Goal: Information Seeking & Learning: Learn about a topic

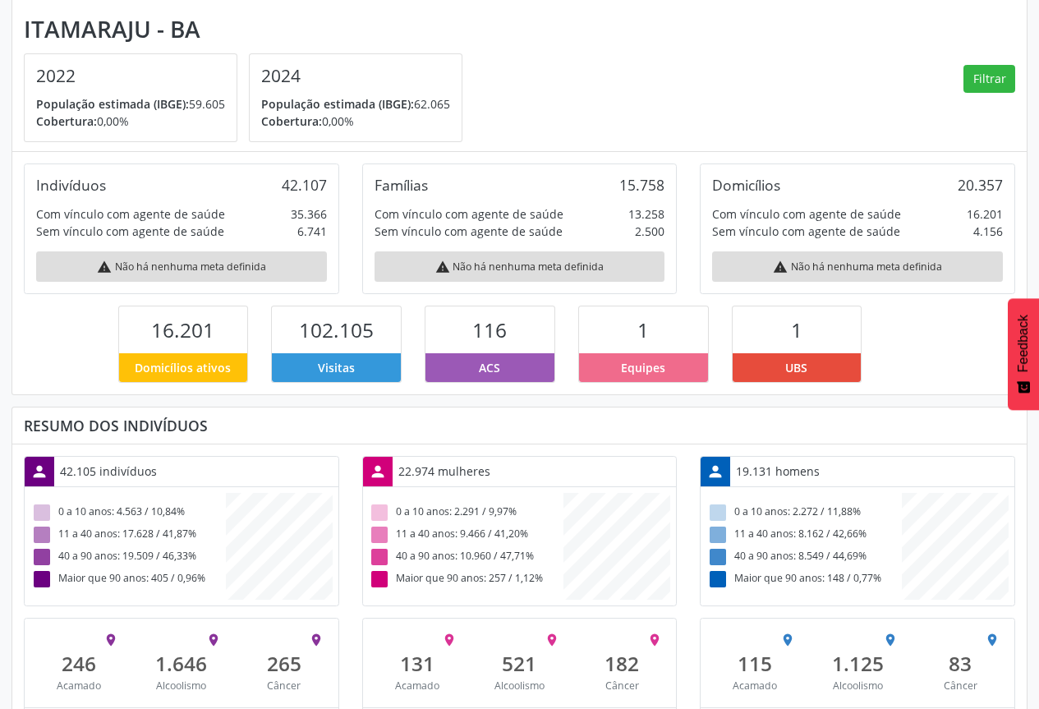
scroll to position [175, 0]
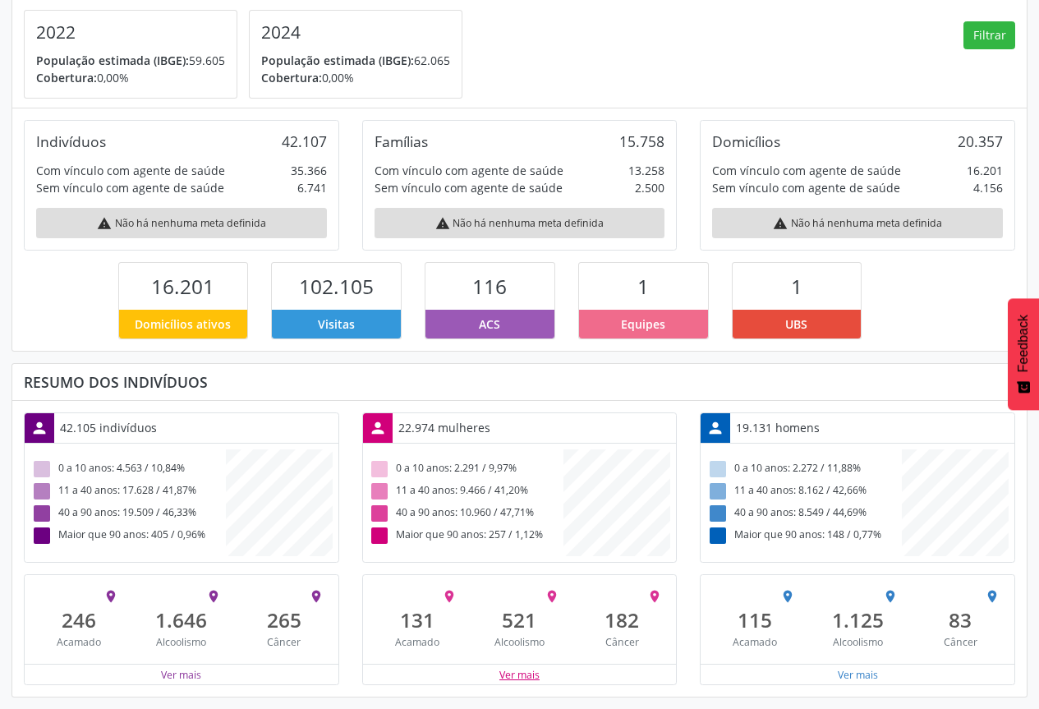
click at [519, 675] on button "Ver mais" at bounding box center [520, 675] width 42 height 16
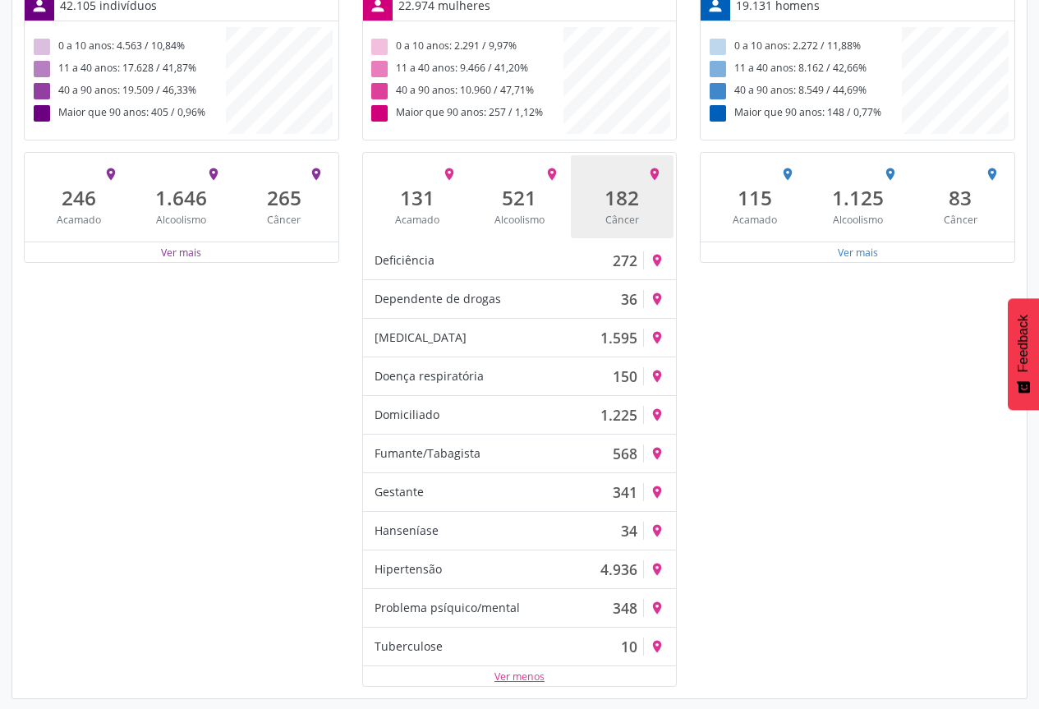
scroll to position [599, 0]
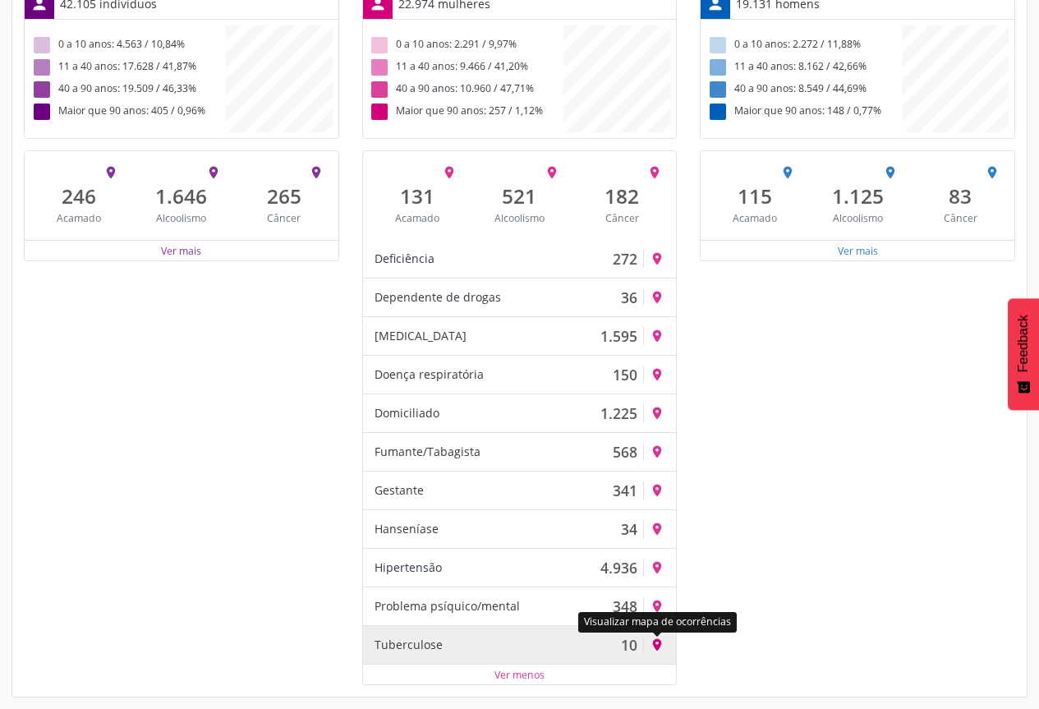
click at [663, 644] on icon "place" at bounding box center [657, 645] width 15 height 15
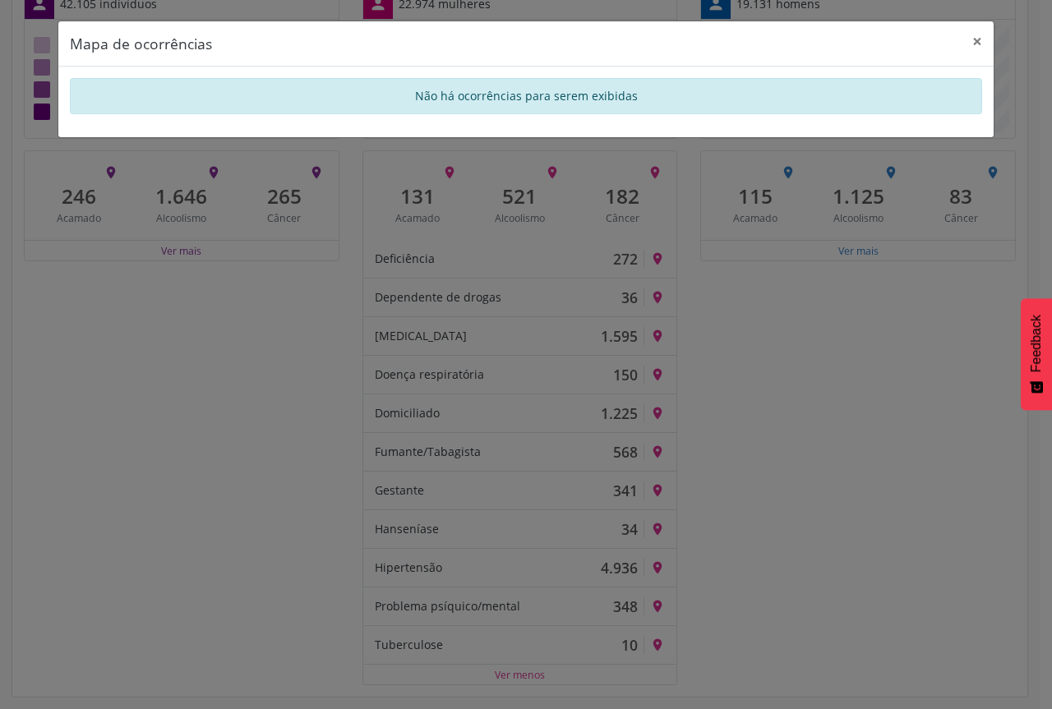
click at [717, 565] on div "Mapa de ocorrências × Não há ocorrências para serem exibidas" at bounding box center [526, 354] width 1052 height 709
click at [813, 520] on div "Mapa de ocorrências × Não há ocorrências para serem exibidas" at bounding box center [526, 354] width 1052 height 709
click at [825, 519] on div "Mapa de ocorrências × Não há ocorrências para serem exibidas" at bounding box center [526, 354] width 1052 height 709
click at [973, 40] on button "×" at bounding box center [976, 41] width 33 height 40
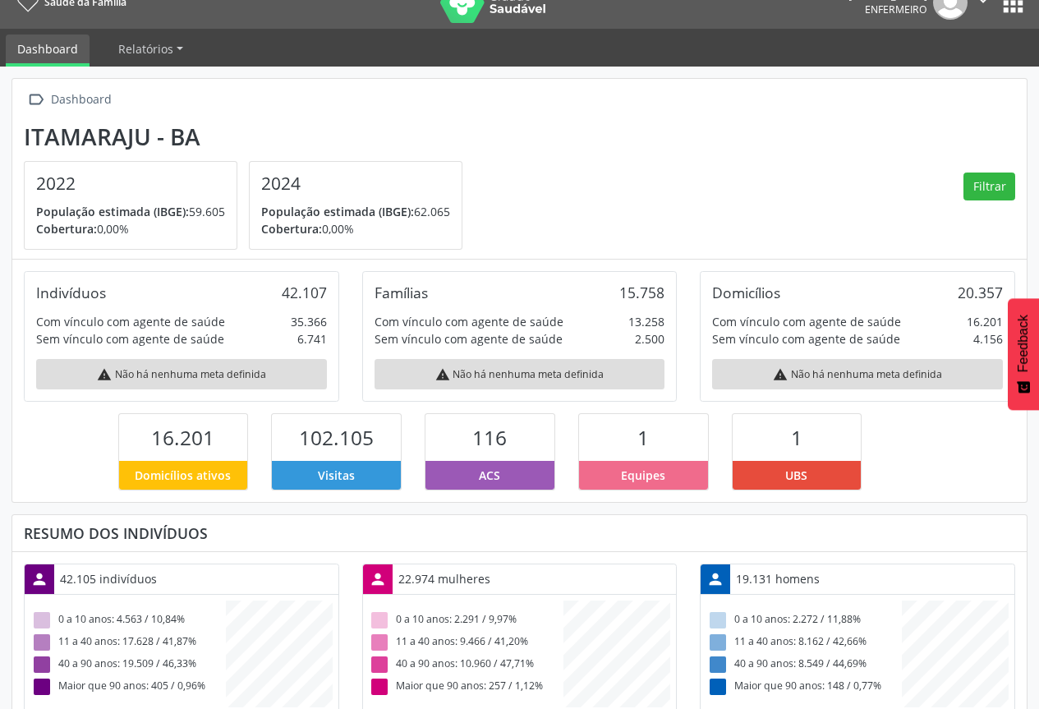
scroll to position [0, 0]
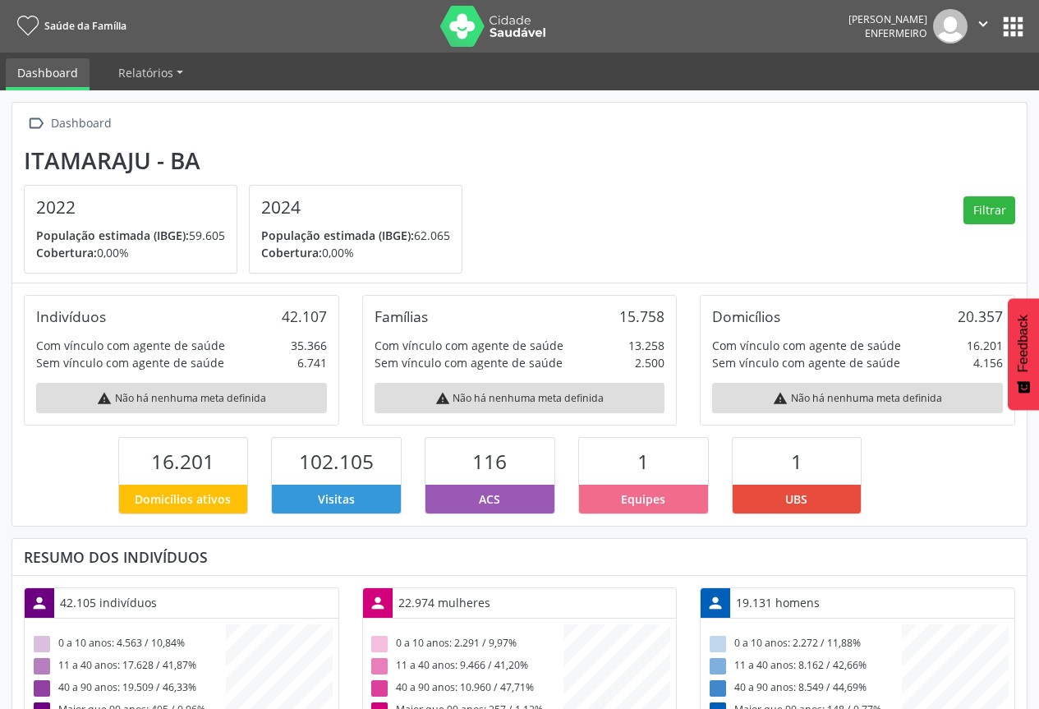
click at [1008, 18] on button "apps" at bounding box center [1013, 26] width 29 height 29
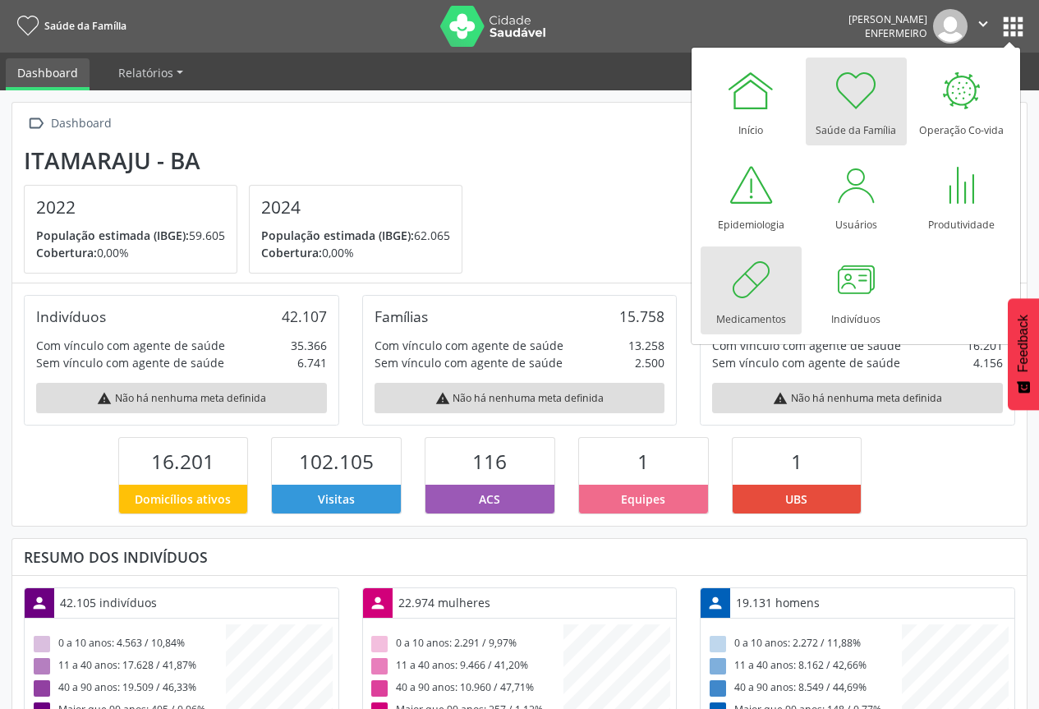
click at [753, 295] on div at bounding box center [750, 279] width 49 height 49
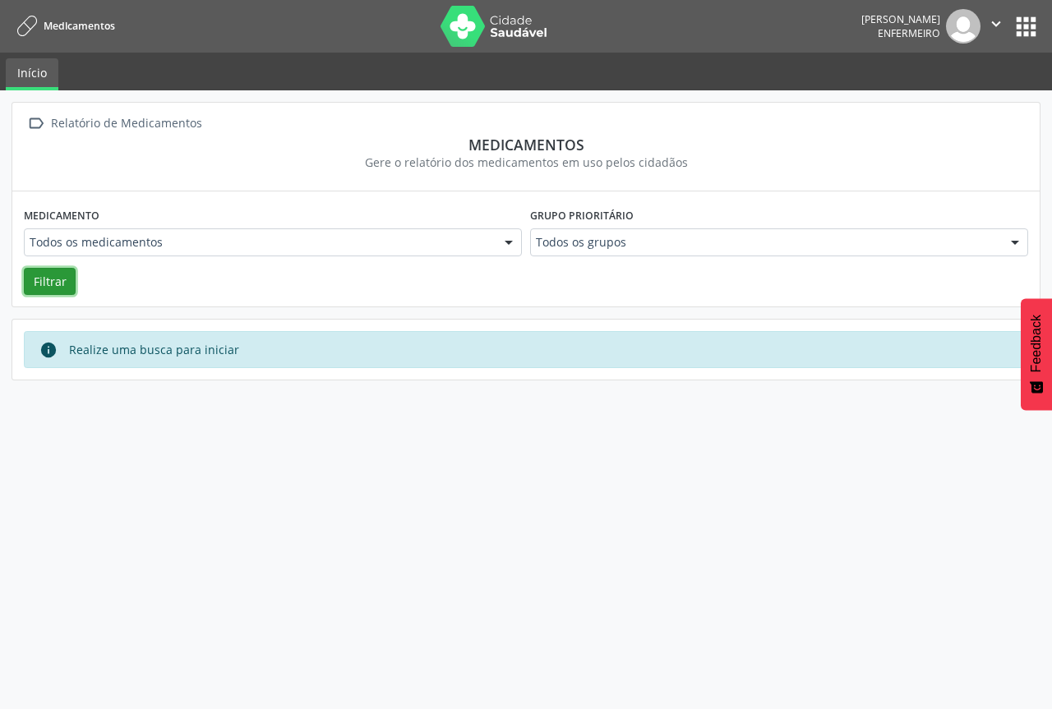
click at [60, 279] on button "Filtrar" at bounding box center [50, 282] width 52 height 28
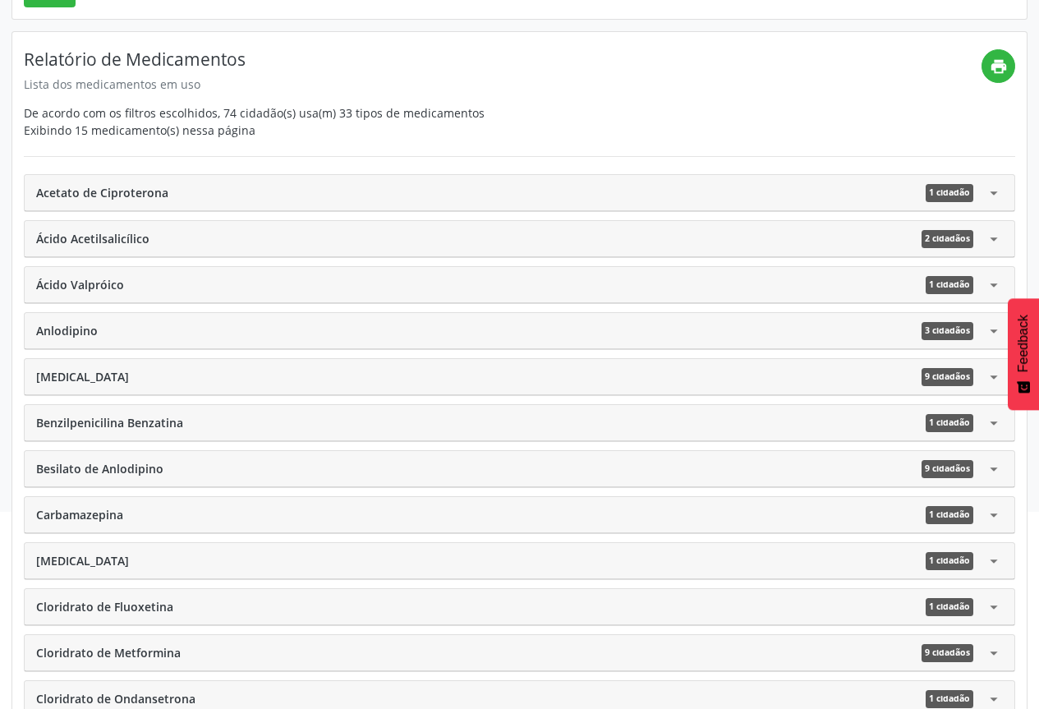
scroll to position [329, 0]
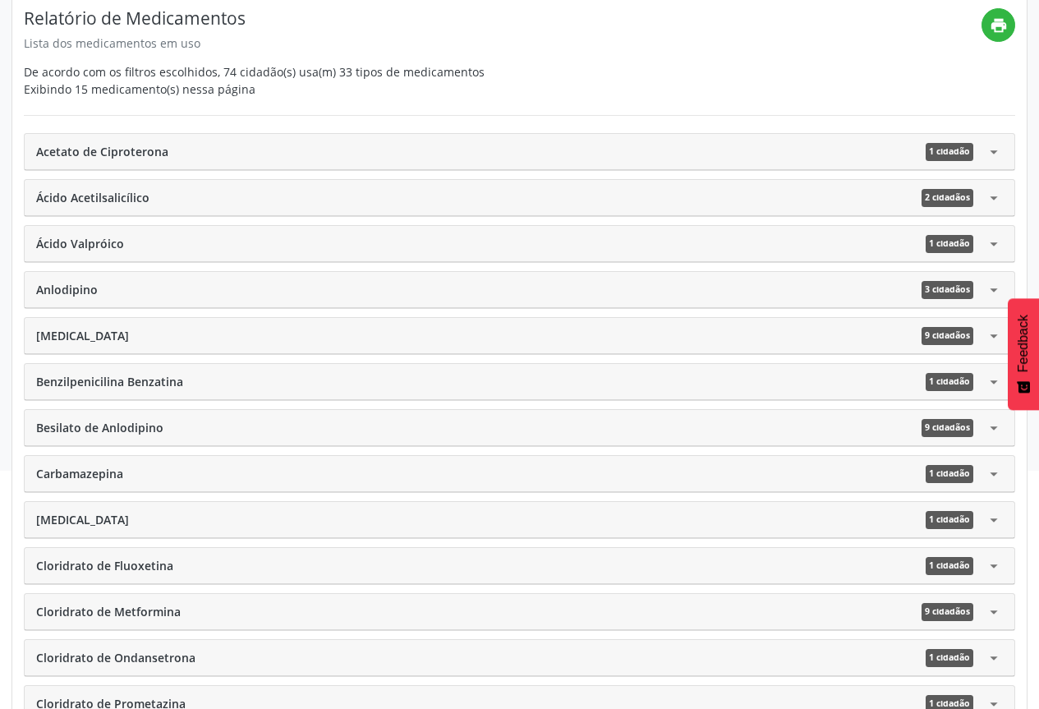
click at [997, 150] on icon "arrow_drop_down" at bounding box center [994, 152] width 18 height 18
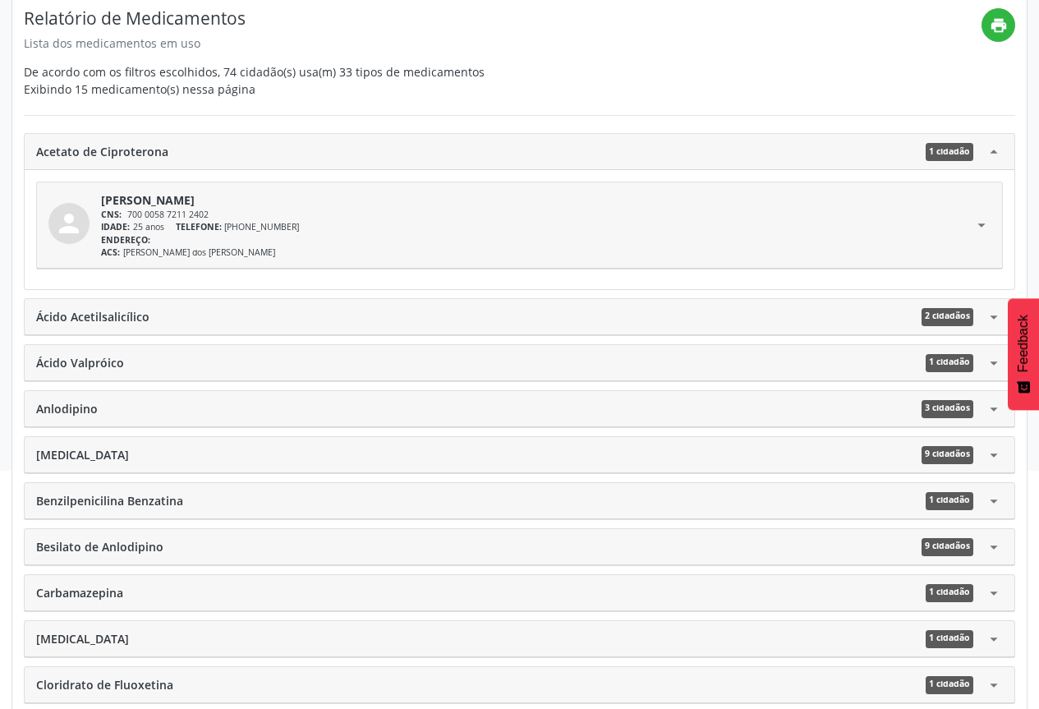
click at [997, 150] on icon "arrow_drop_up" at bounding box center [994, 152] width 18 height 18
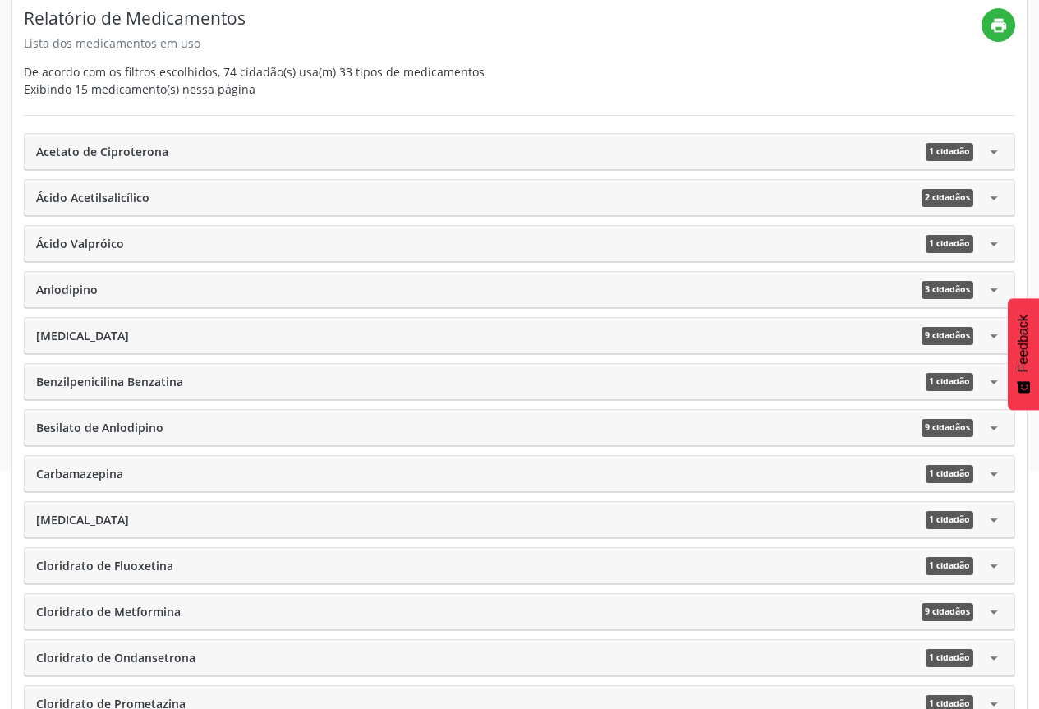
click at [997, 197] on icon "arrow_drop_down" at bounding box center [994, 198] width 18 height 18
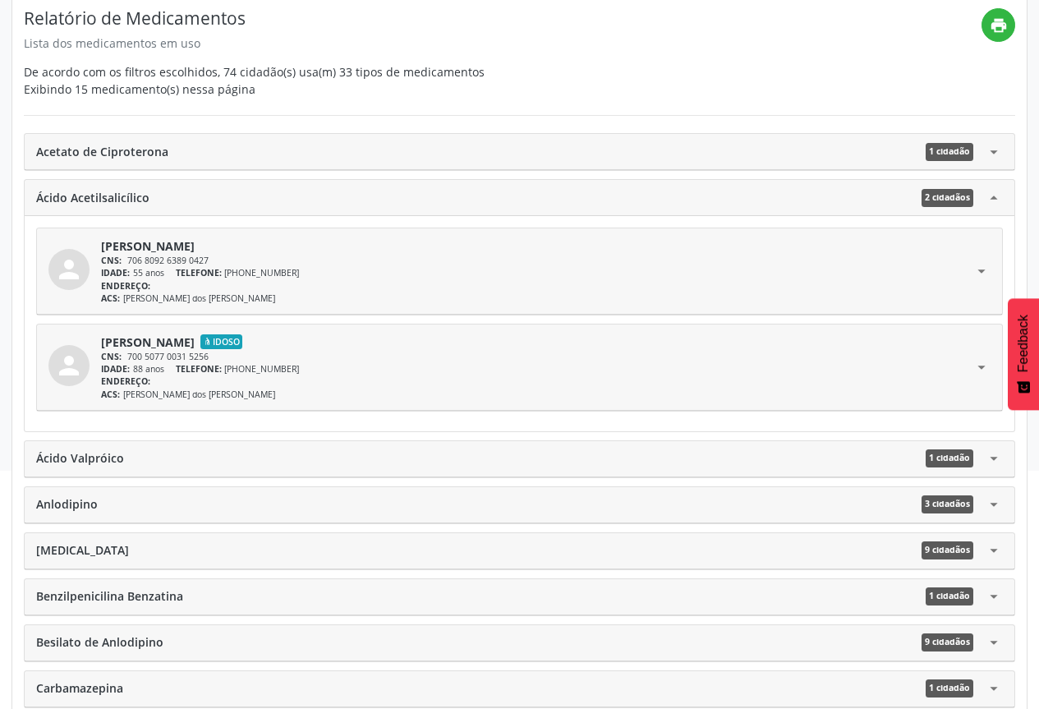
click at [997, 199] on icon "arrow_drop_up" at bounding box center [994, 198] width 18 height 18
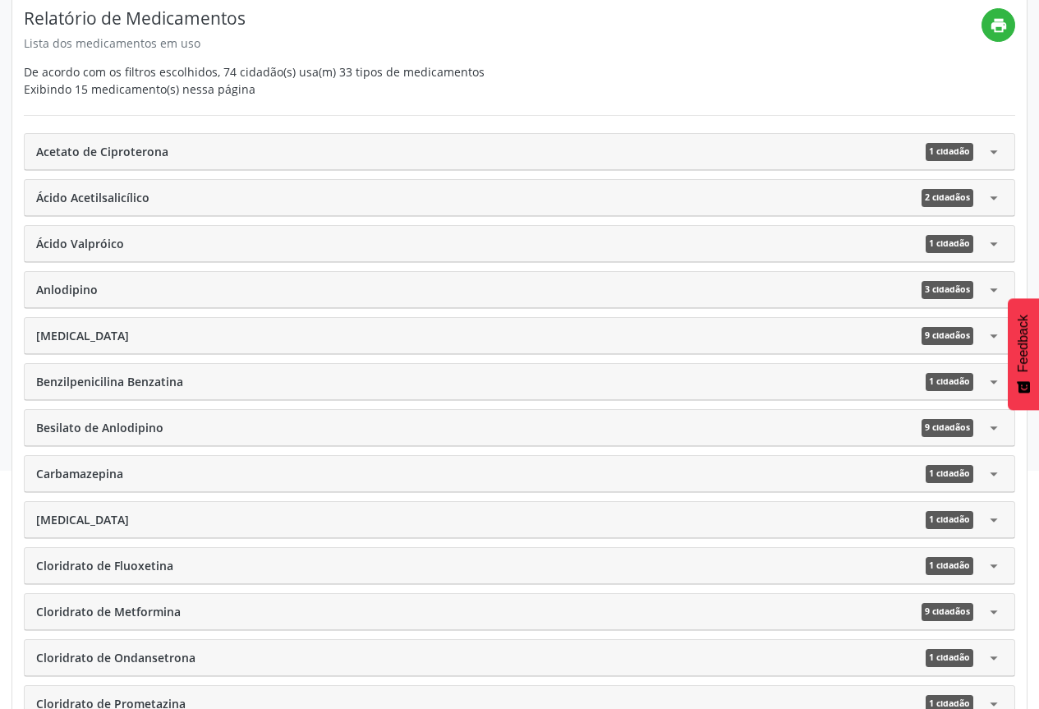
click at [999, 246] on icon "arrow_drop_down" at bounding box center [994, 244] width 18 height 18
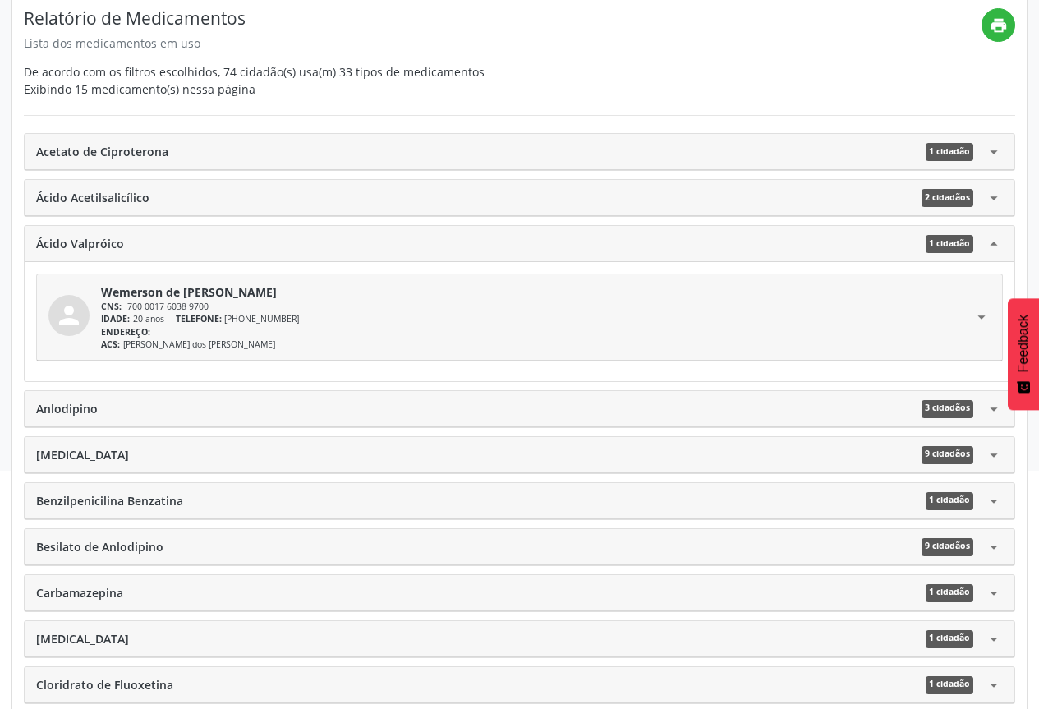
click at [999, 246] on icon "arrow_drop_up" at bounding box center [994, 244] width 18 height 18
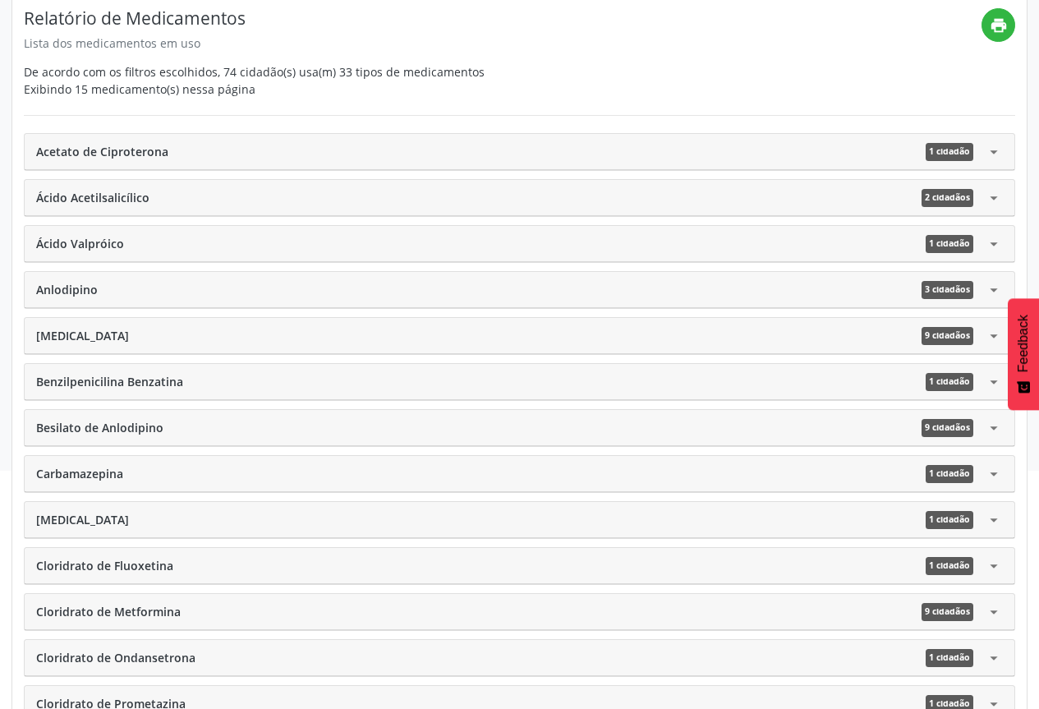
click at [995, 293] on icon "arrow_drop_down" at bounding box center [994, 290] width 18 height 18
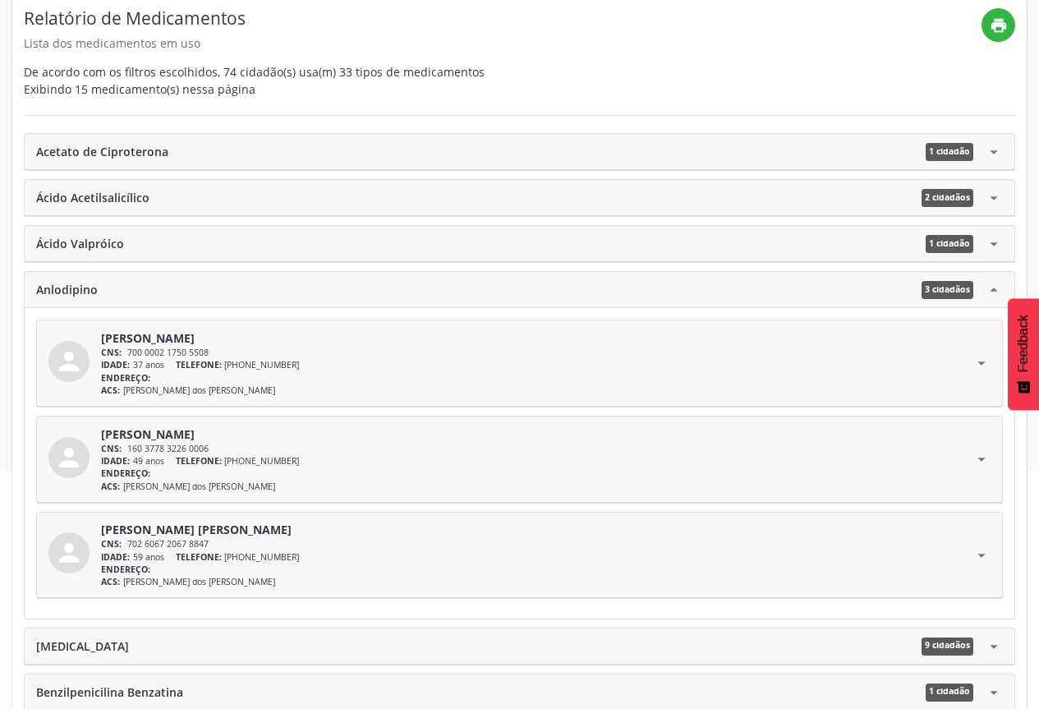
click at [995, 293] on icon "arrow_drop_up" at bounding box center [994, 290] width 18 height 18
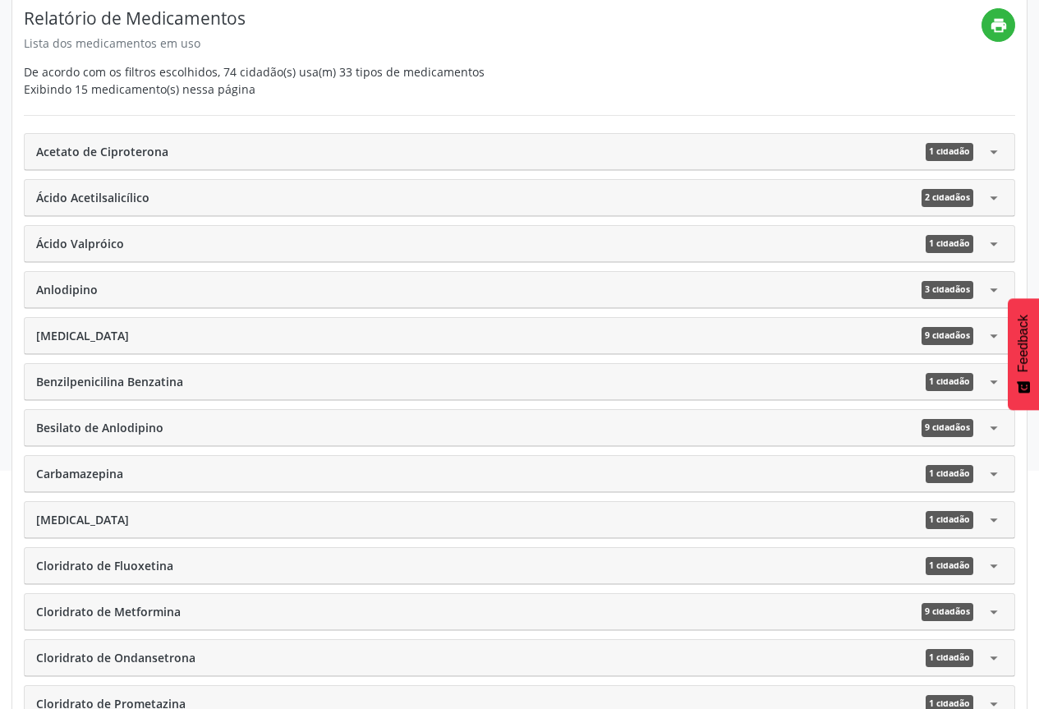
click at [993, 336] on icon "arrow_drop_down" at bounding box center [994, 336] width 18 height 18
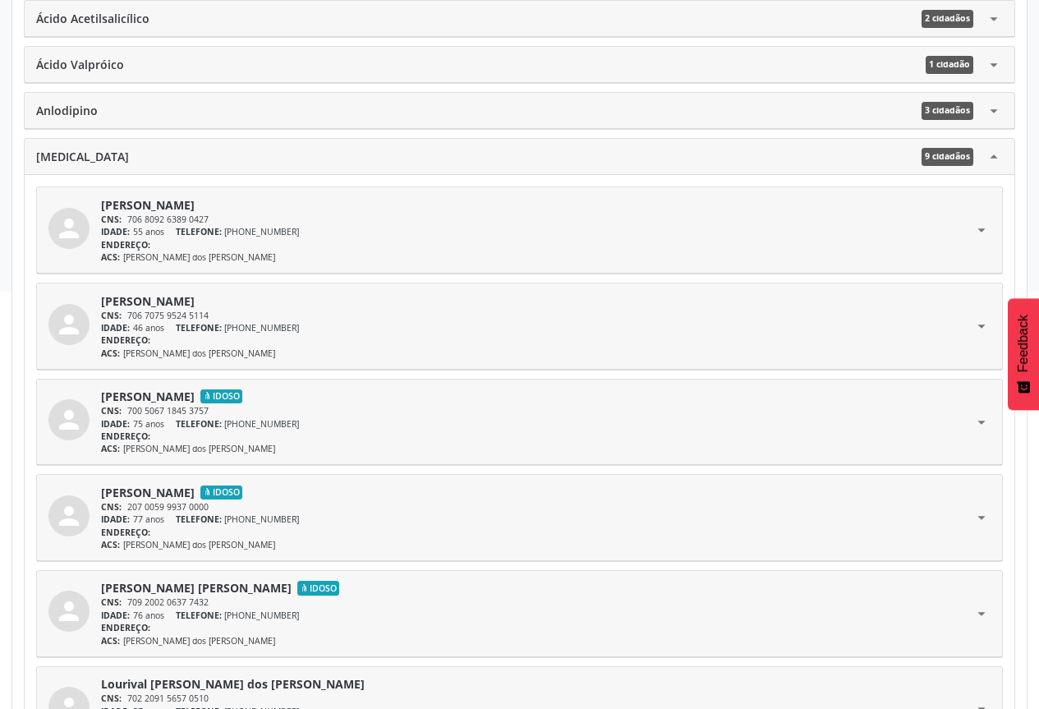
scroll to position [493, 0]
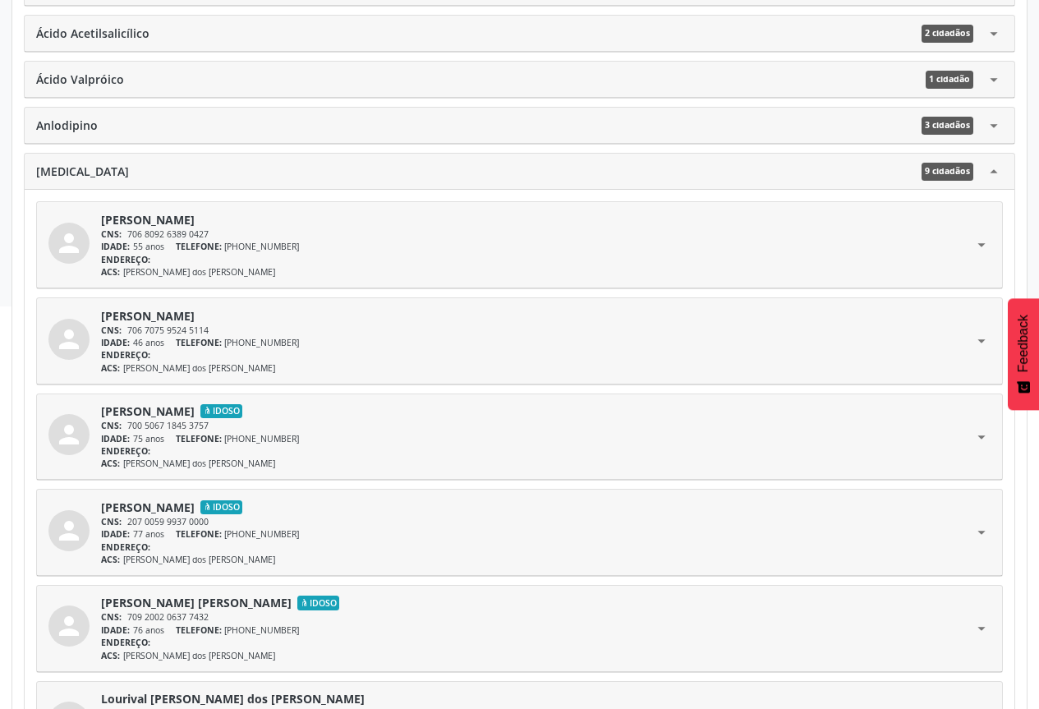
click at [998, 173] on icon "arrow_drop_up" at bounding box center [994, 172] width 18 height 18
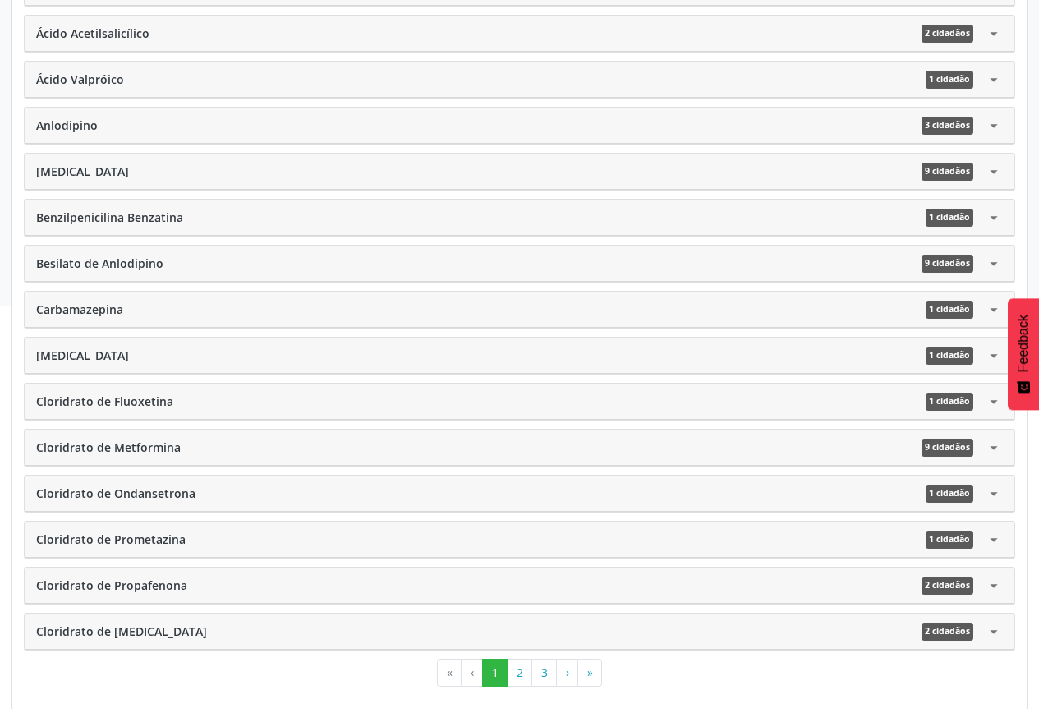
click at [997, 218] on icon "arrow_drop_down" at bounding box center [994, 218] width 18 height 18
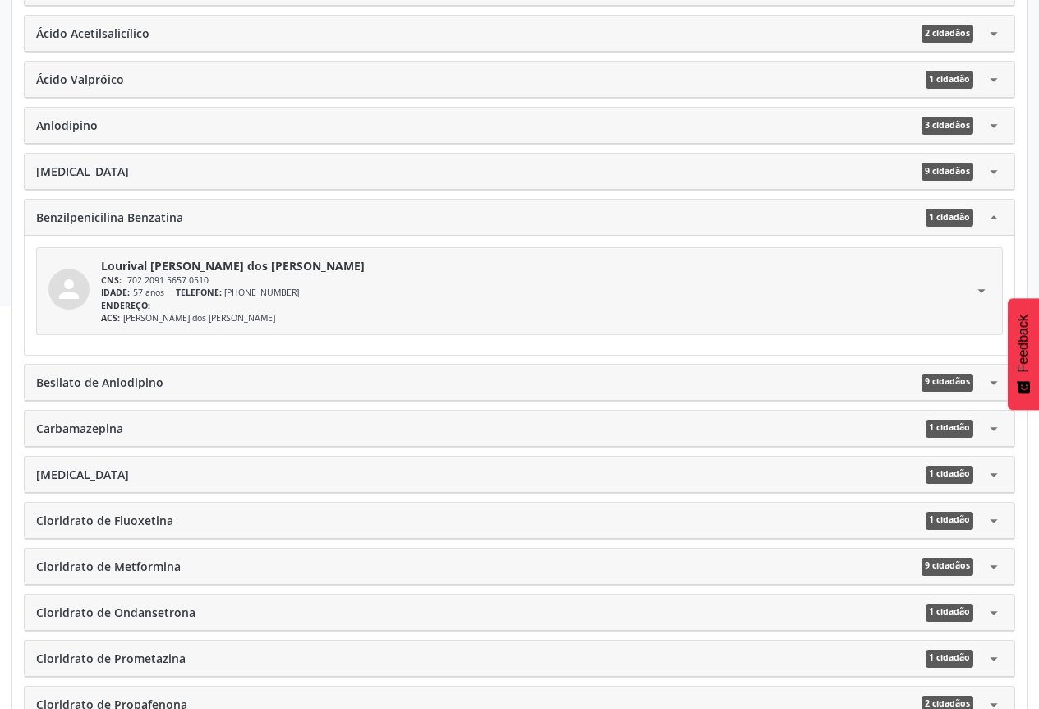
click at [997, 218] on icon "arrow_drop_up" at bounding box center [994, 218] width 18 height 18
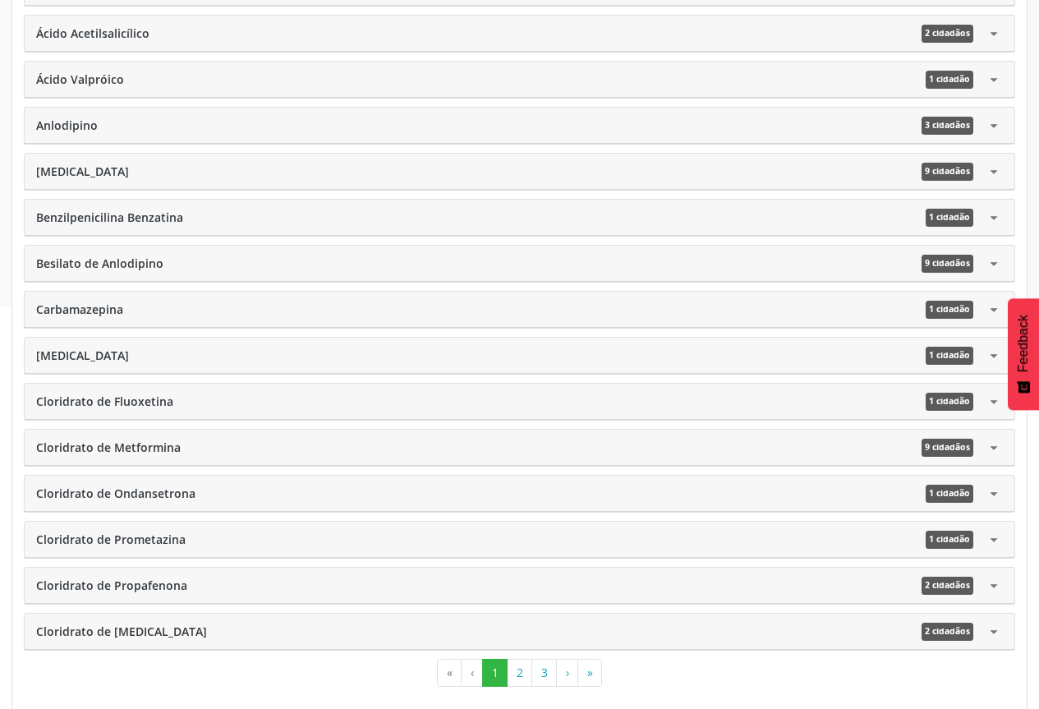
click at [997, 271] on icon "arrow_drop_down" at bounding box center [994, 264] width 18 height 18
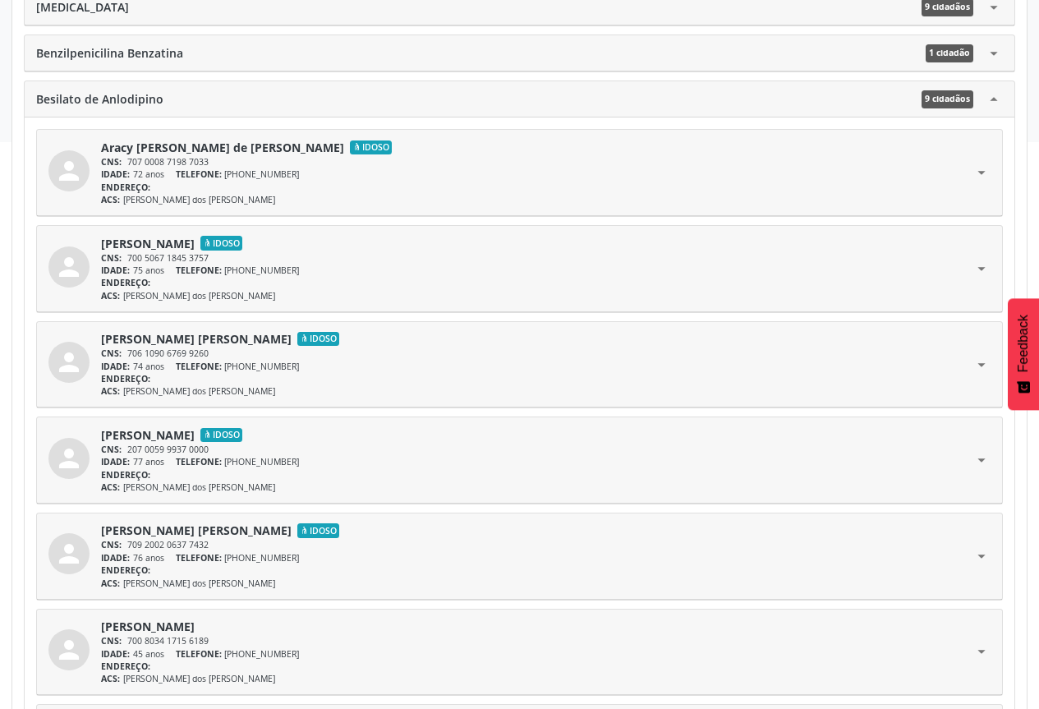
scroll to position [575, 0]
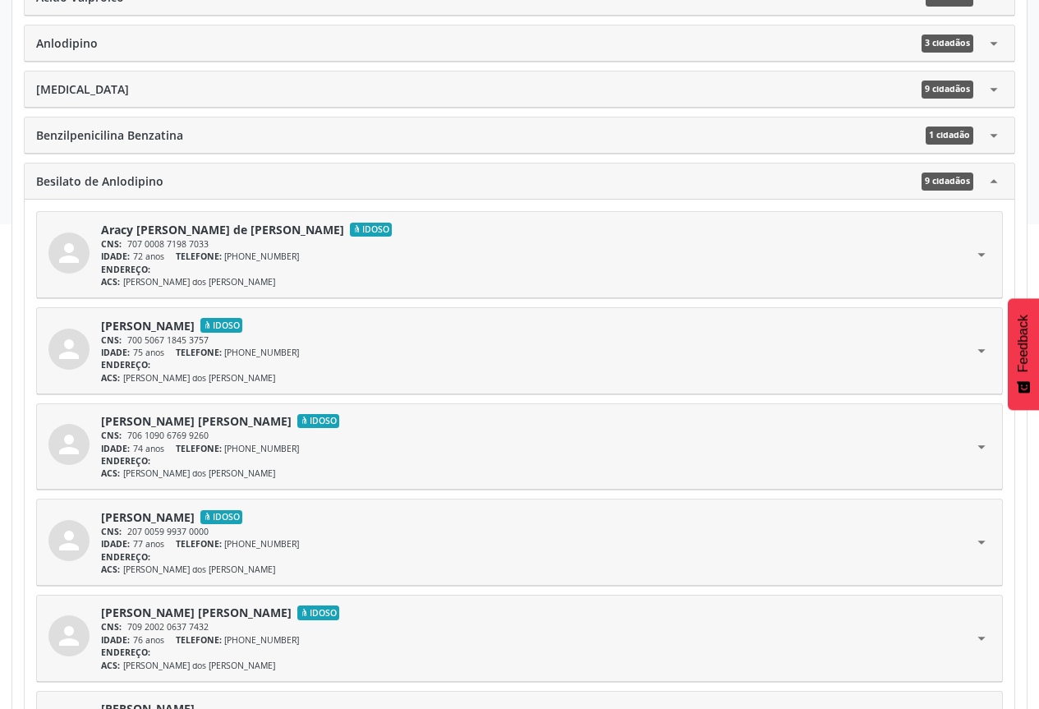
click at [996, 188] on icon "arrow_drop_up" at bounding box center [994, 182] width 18 height 18
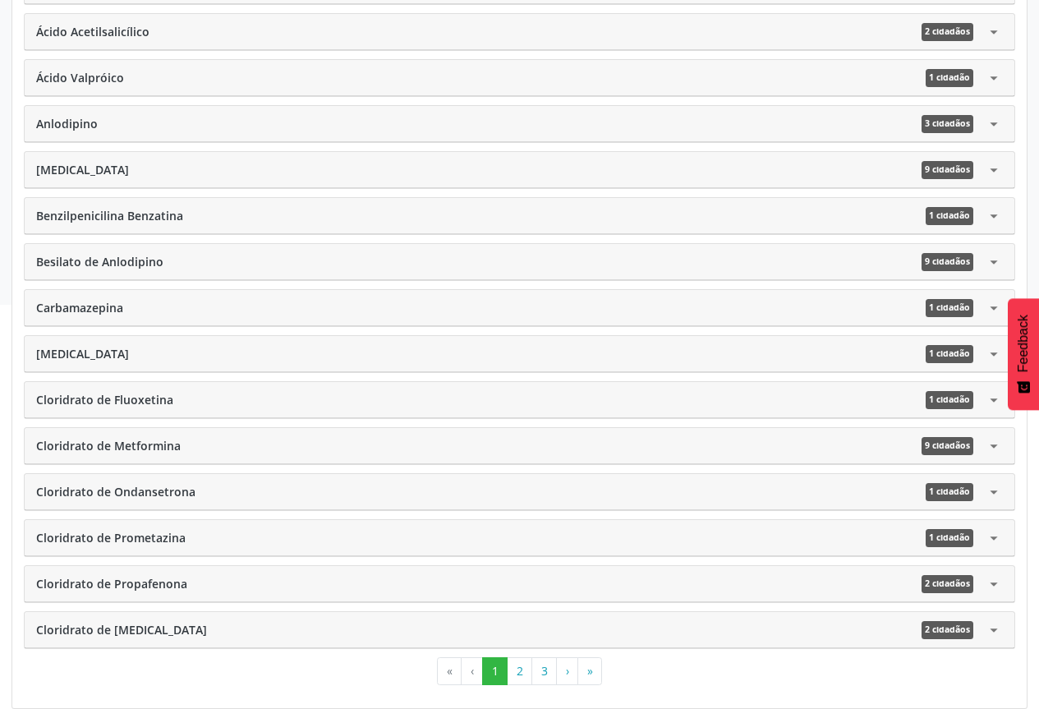
scroll to position [495, 0]
click at [996, 625] on icon "arrow_drop_down" at bounding box center [994, 630] width 18 height 18
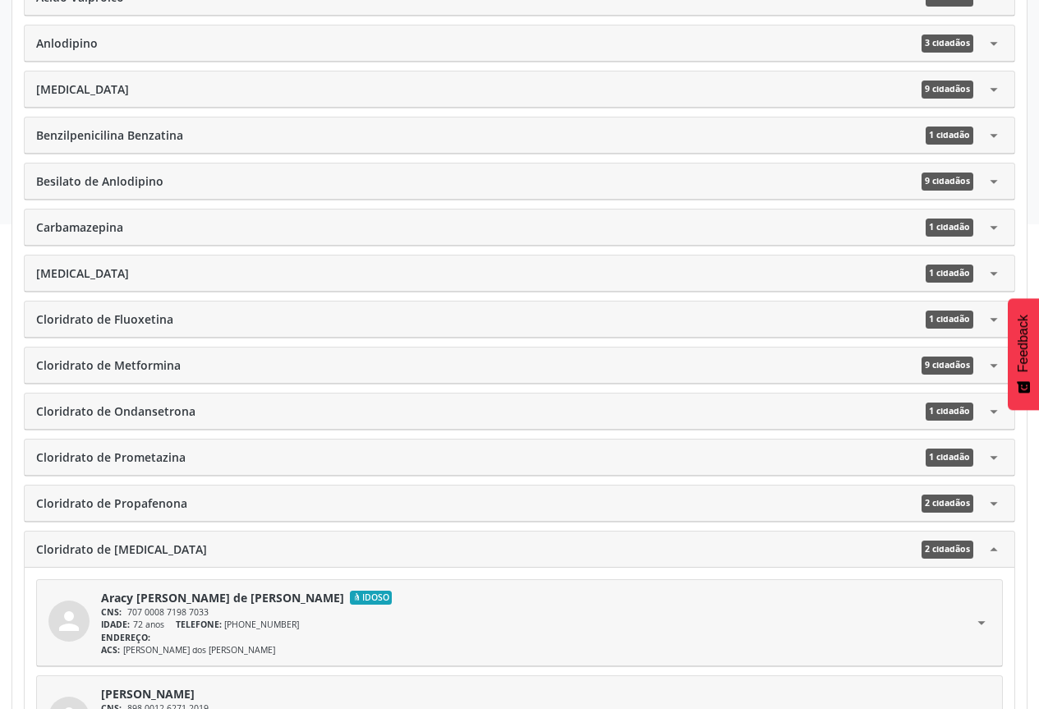
scroll to position [709, 0]
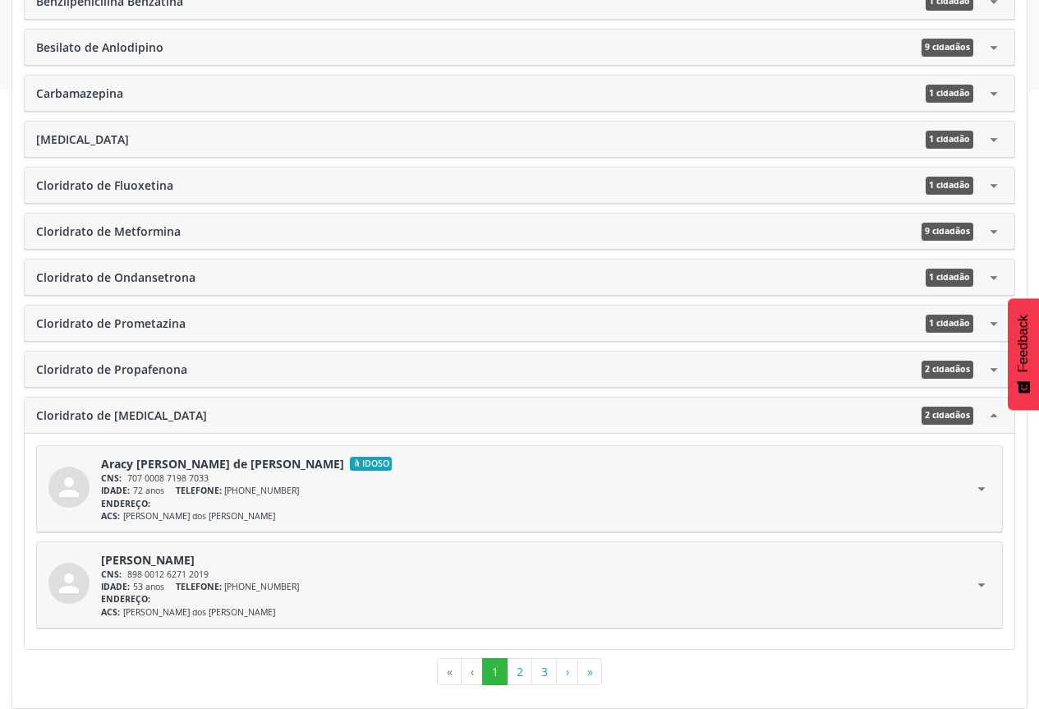
click at [992, 325] on icon "arrow_drop_down" at bounding box center [994, 324] width 18 height 18
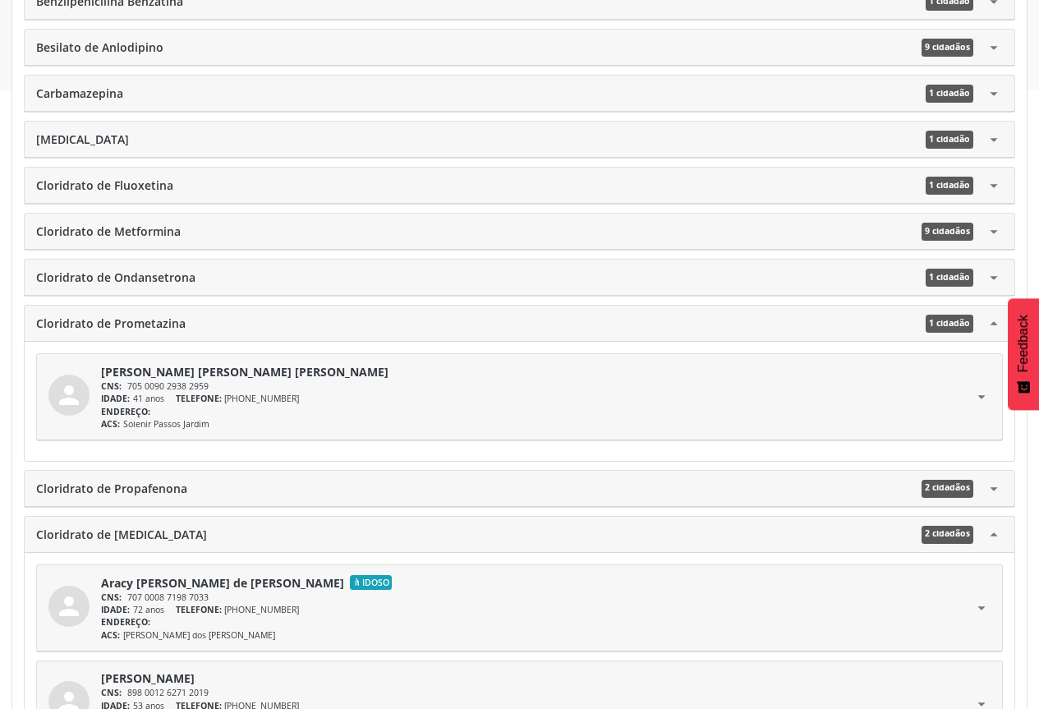
click at [992, 325] on icon "arrow_drop_up" at bounding box center [994, 324] width 18 height 18
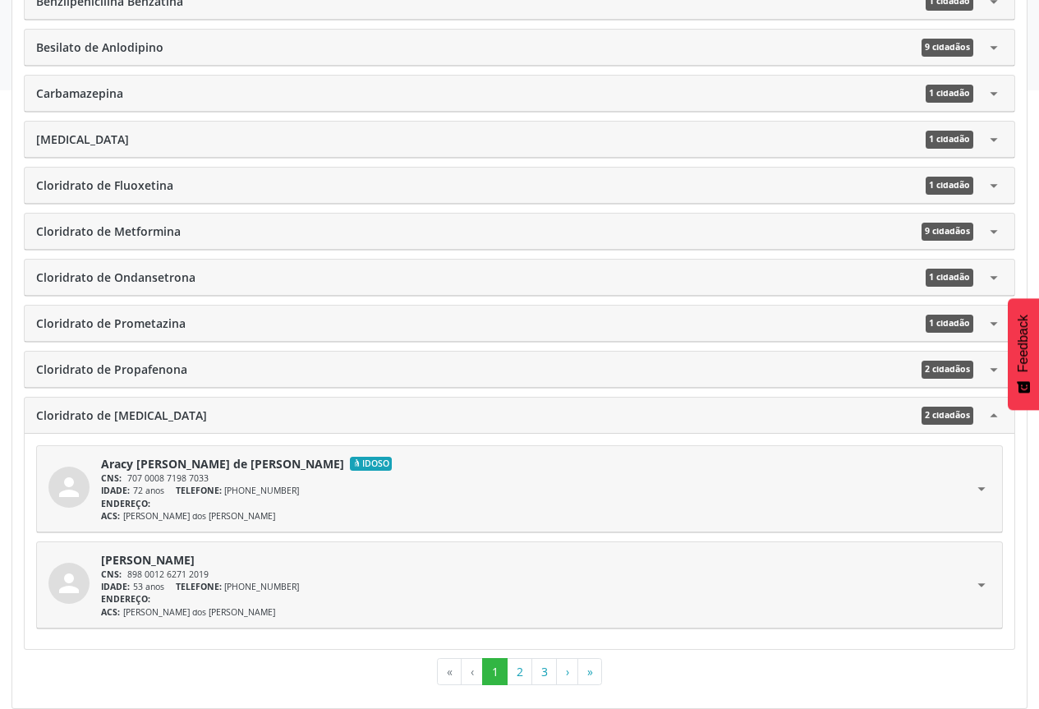
click at [993, 282] on icon "arrow_drop_down" at bounding box center [994, 278] width 18 height 18
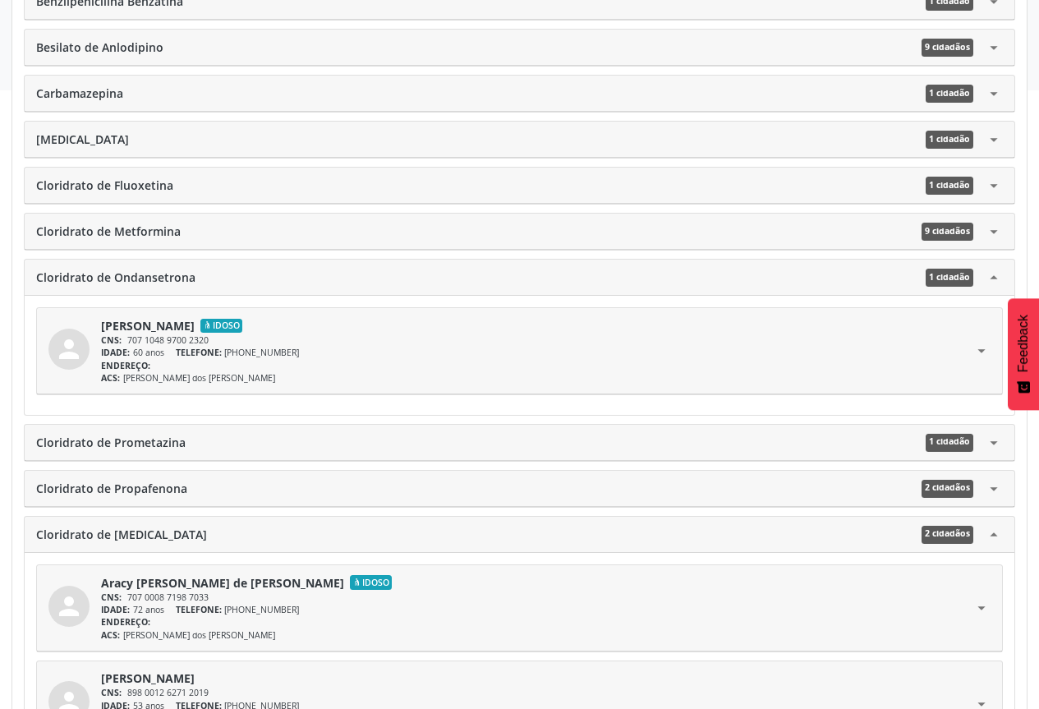
click at [993, 282] on icon "arrow_drop_up" at bounding box center [994, 278] width 18 height 18
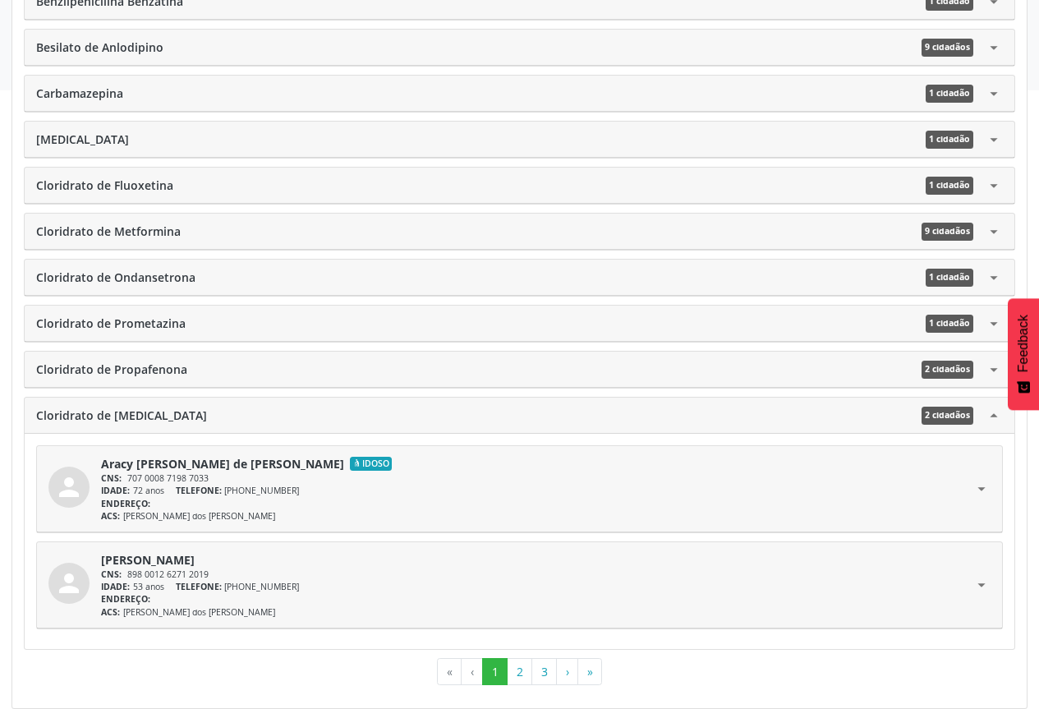
click at [997, 228] on icon "arrow_drop_down" at bounding box center [994, 232] width 18 height 18
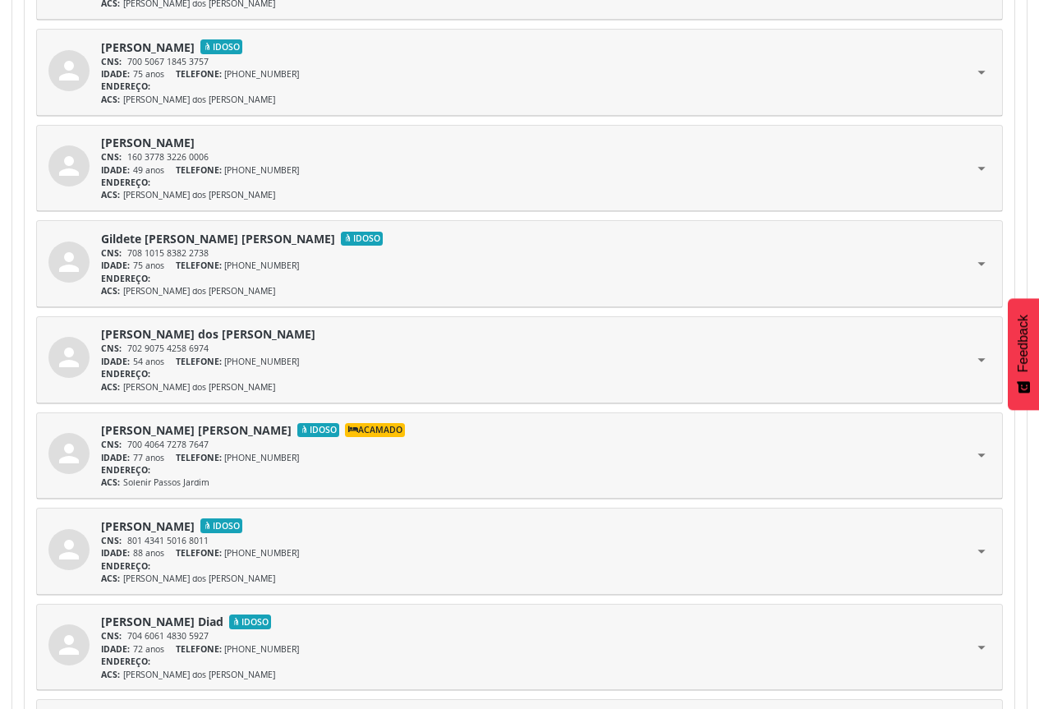
scroll to position [1120, 0]
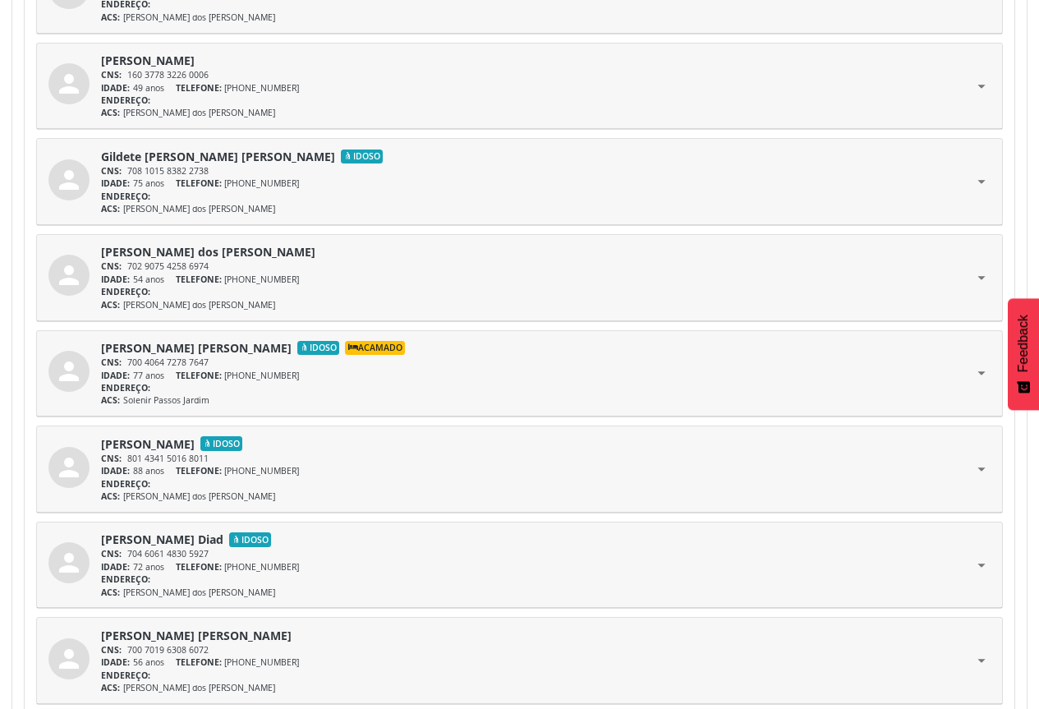
click at [579, 350] on div "[PERSON_NAME] [PERSON_NAME] Idoso Acamado" at bounding box center [537, 347] width 872 height 17
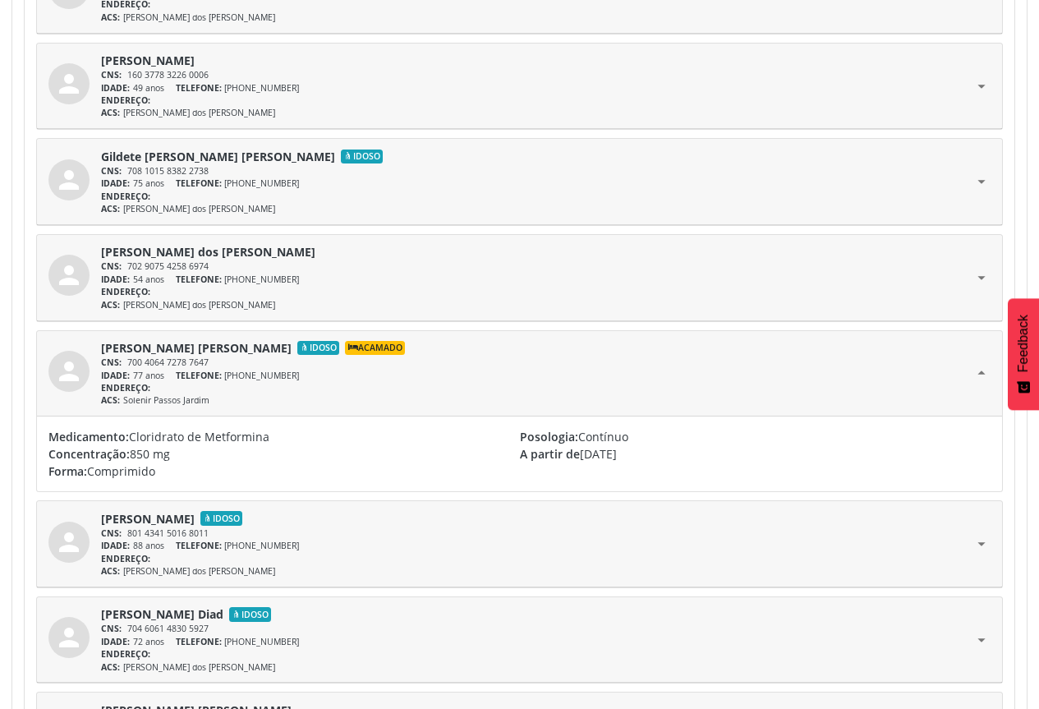
click at [976, 374] on icon "arrow_drop_up" at bounding box center [982, 373] width 18 height 68
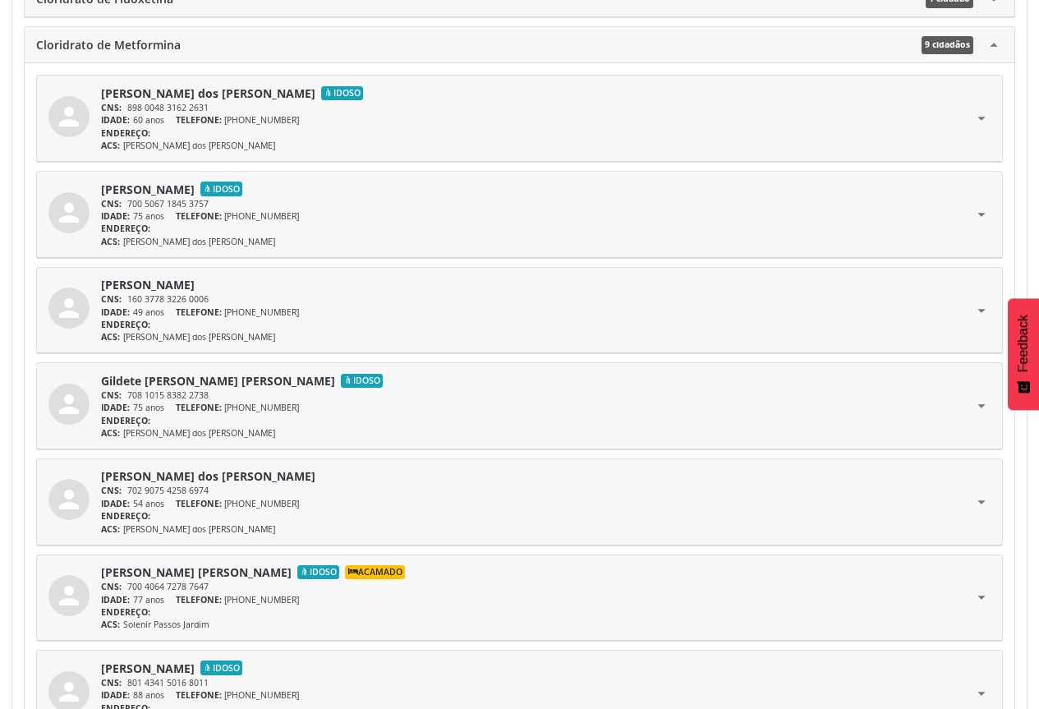
scroll to position [791, 0]
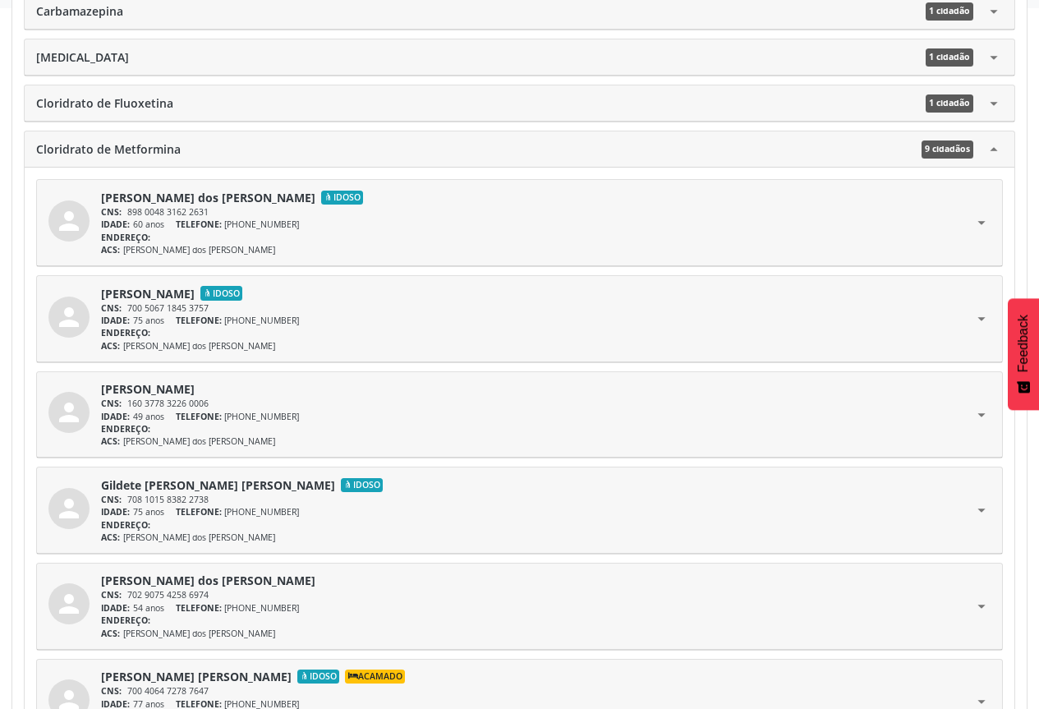
click at [996, 151] on icon "arrow_drop_up" at bounding box center [994, 149] width 18 height 18
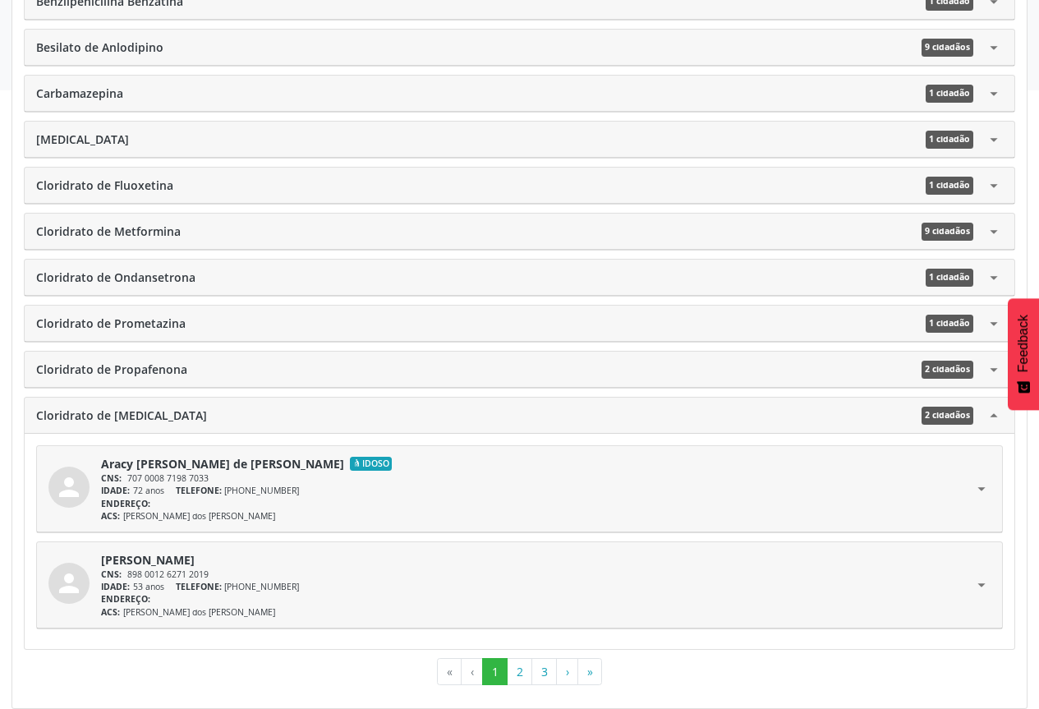
scroll to position [709, 0]
click at [993, 419] on icon "arrow_drop_up" at bounding box center [994, 416] width 18 height 18
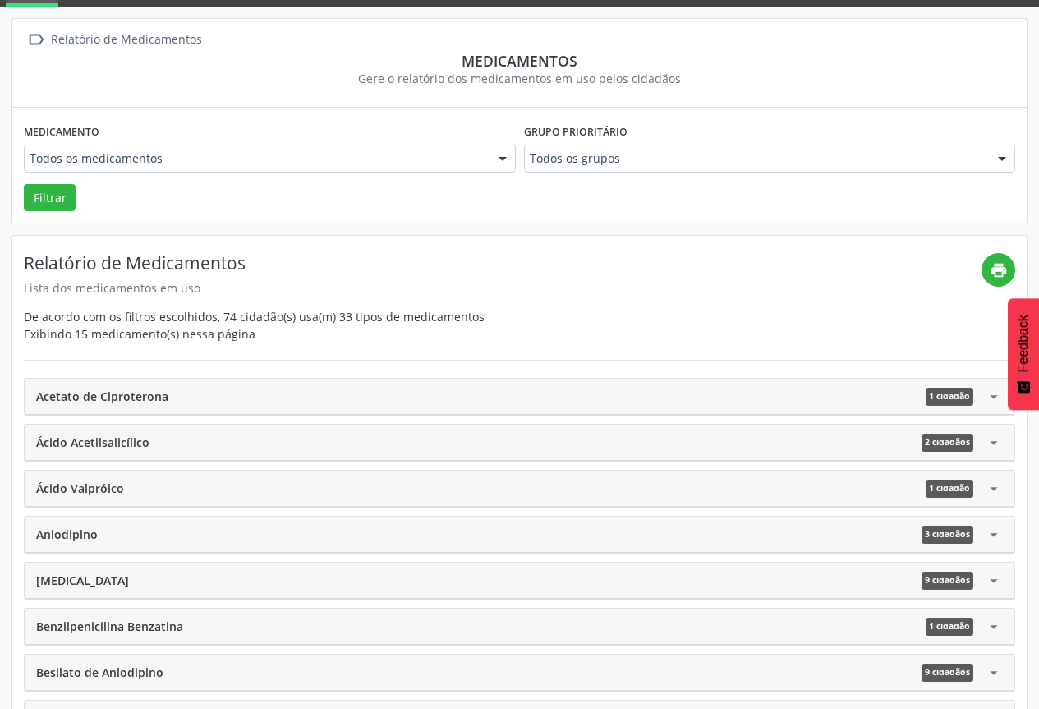
scroll to position [495, 0]
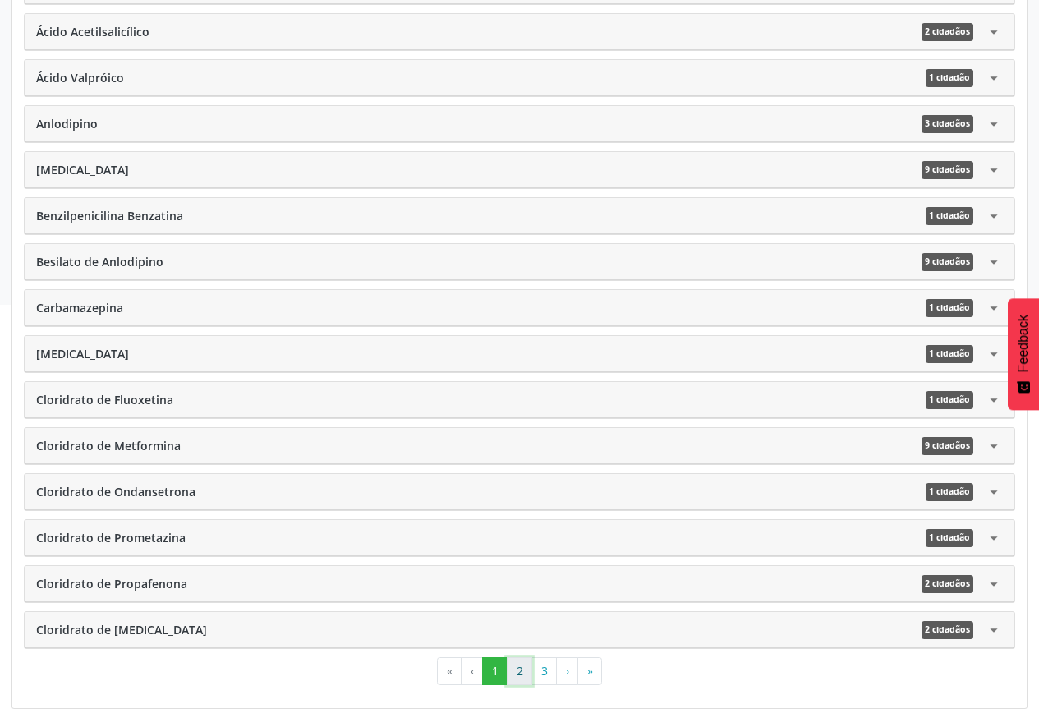
click at [527, 667] on button "2" at bounding box center [519, 671] width 25 height 28
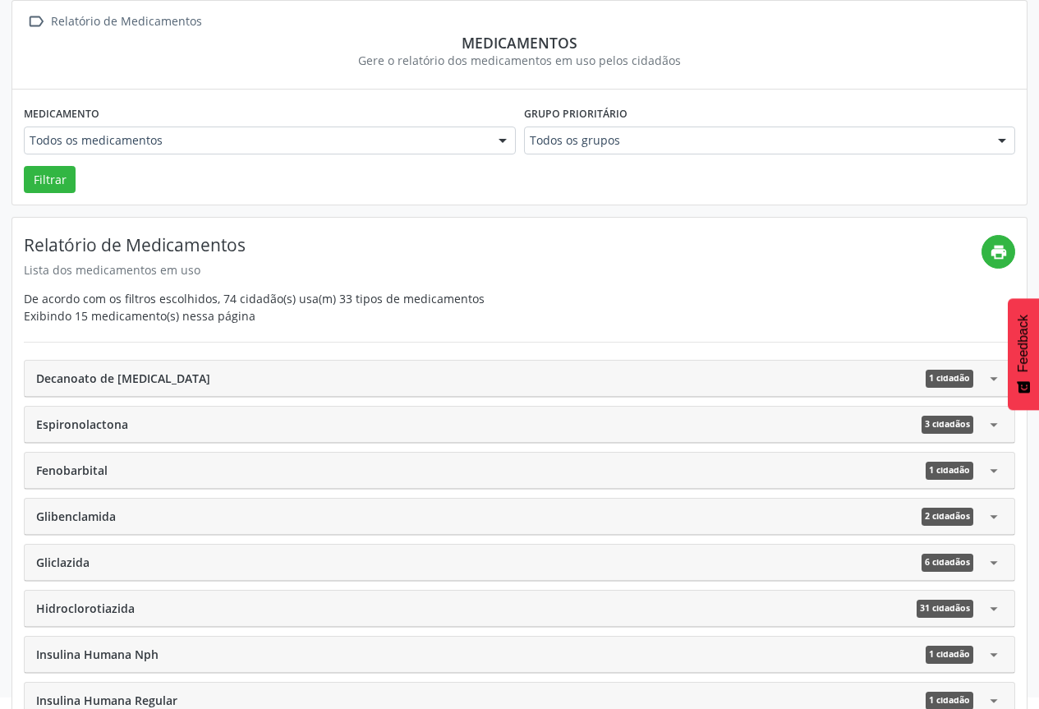
scroll to position [164, 0]
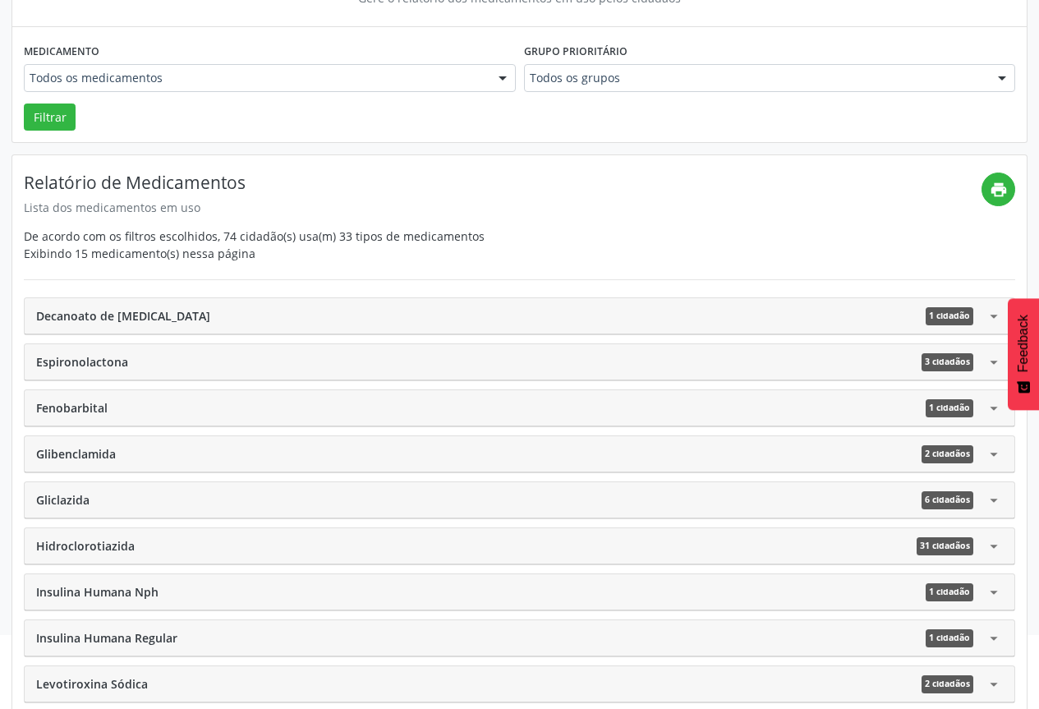
click at [992, 456] on icon "arrow_drop_down" at bounding box center [994, 454] width 18 height 18
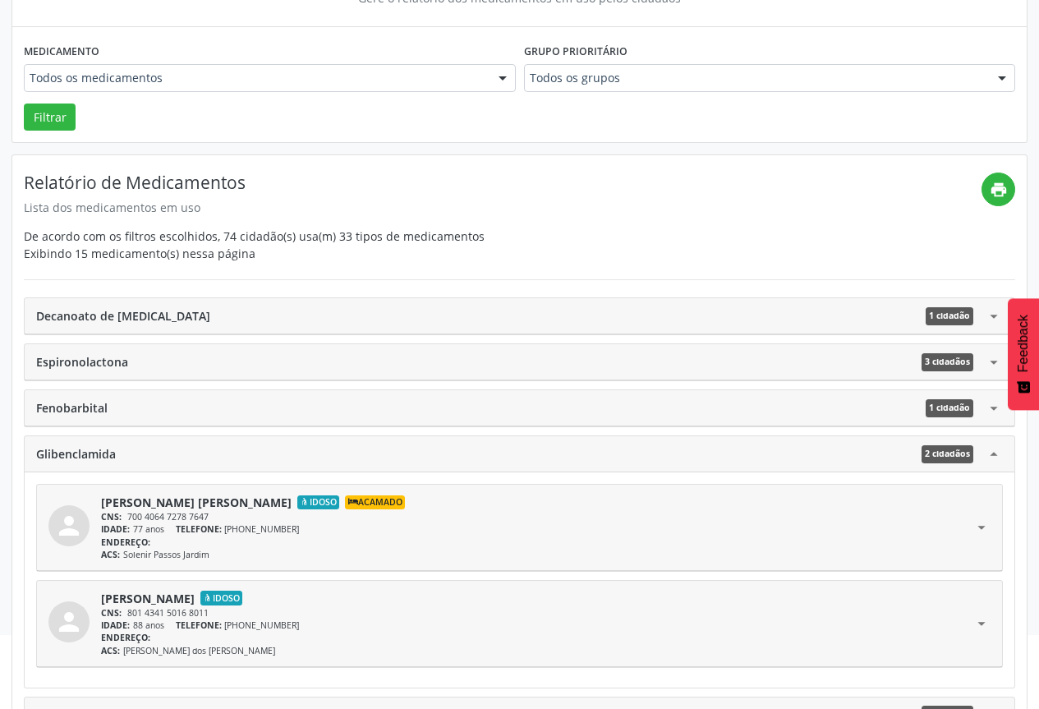
click at [992, 456] on icon "arrow_drop_up" at bounding box center [994, 454] width 18 height 18
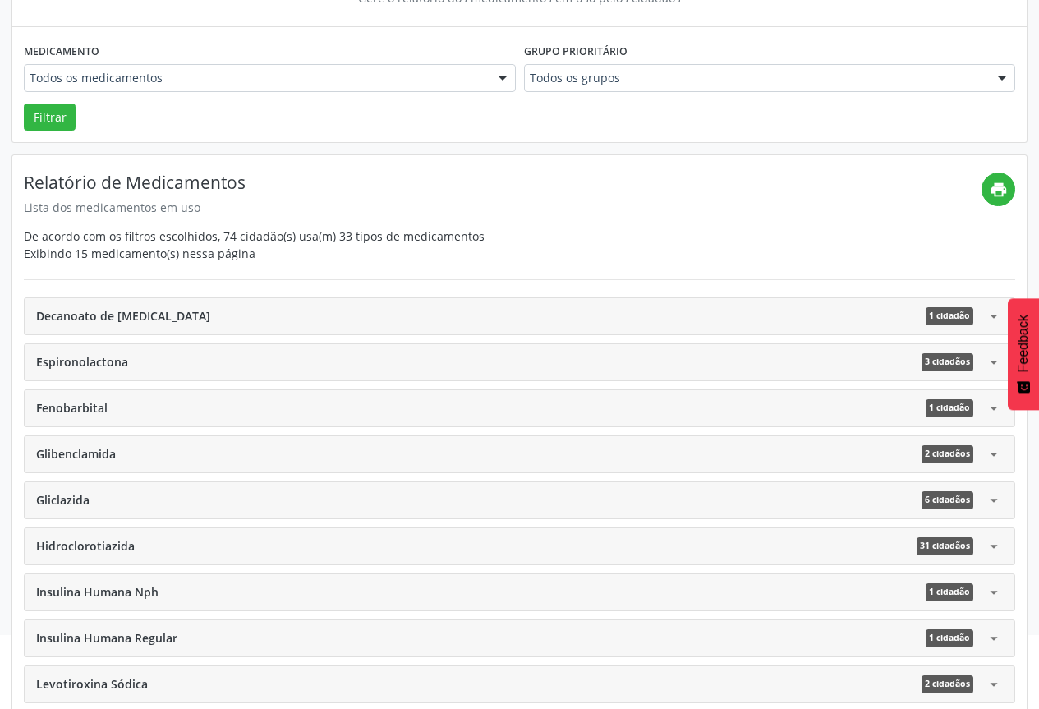
click at [999, 505] on icon "arrow_drop_down" at bounding box center [994, 500] width 18 height 18
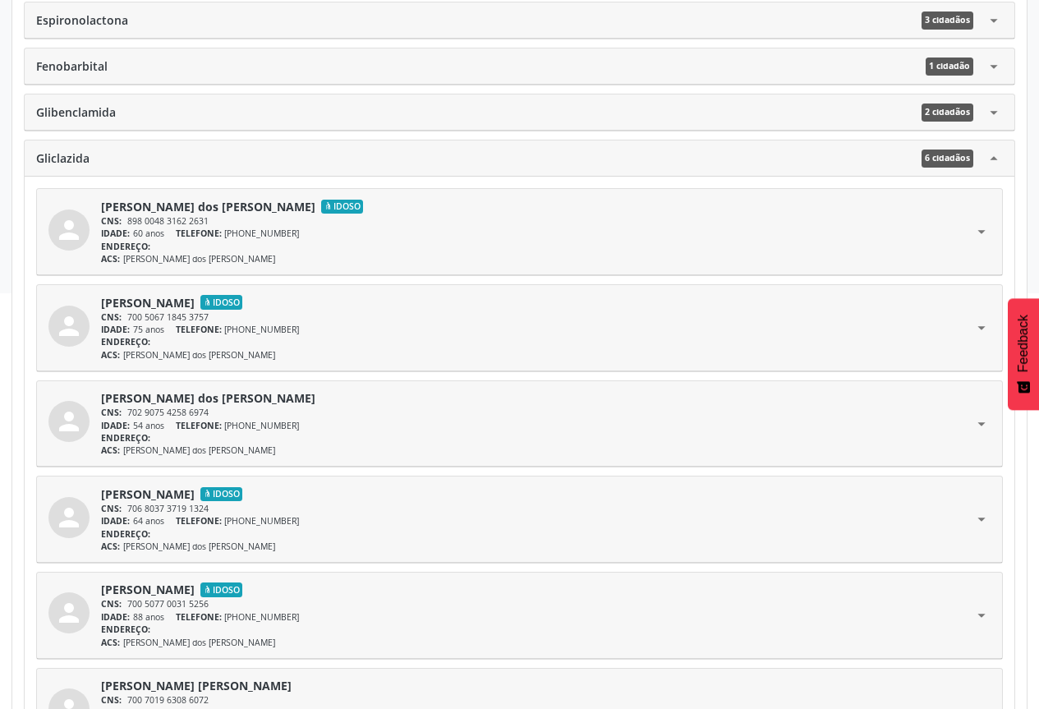
scroll to position [493, 0]
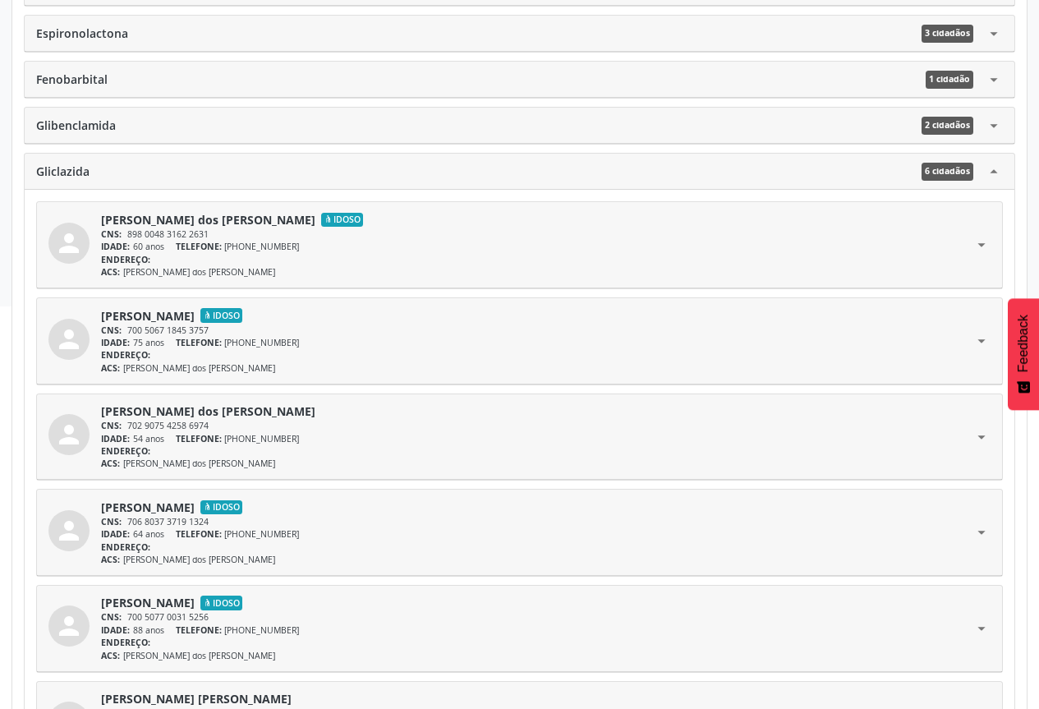
click at [987, 169] on icon "arrow_drop_up" at bounding box center [994, 172] width 18 height 18
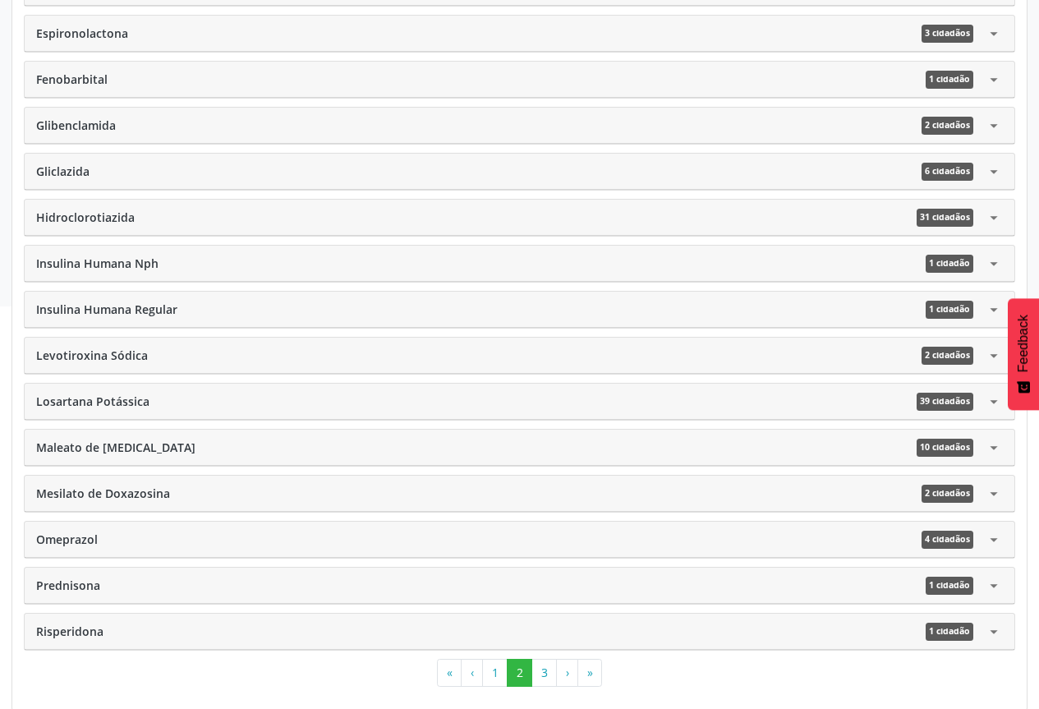
click at [1000, 220] on icon "arrow_drop_down" at bounding box center [994, 218] width 18 height 18
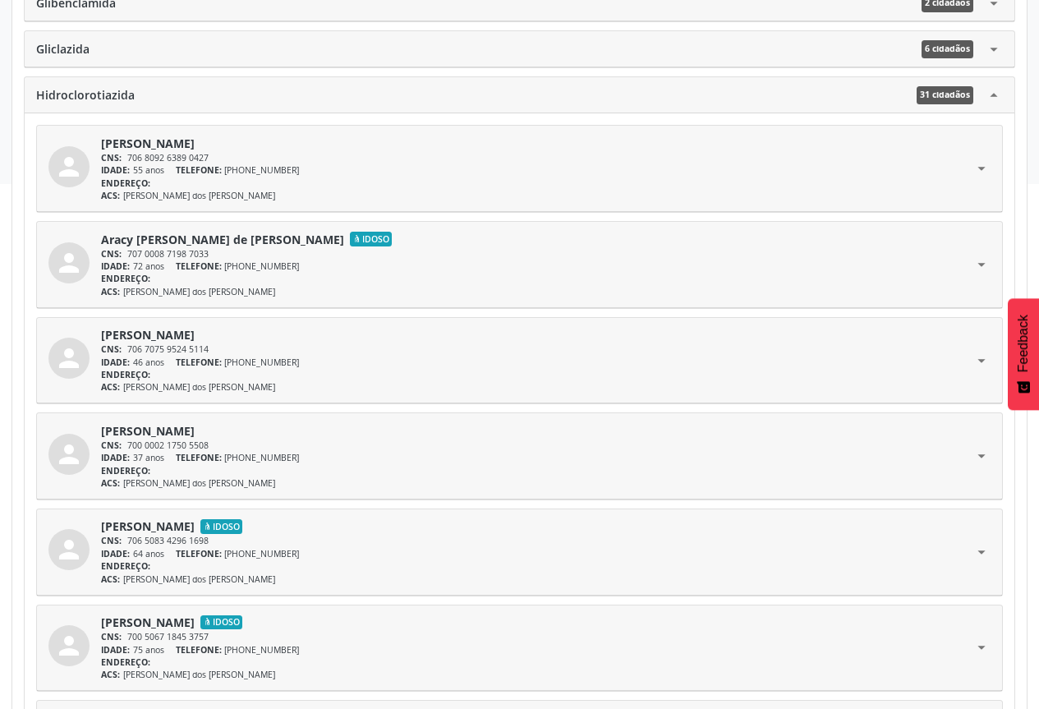
scroll to position [575, 0]
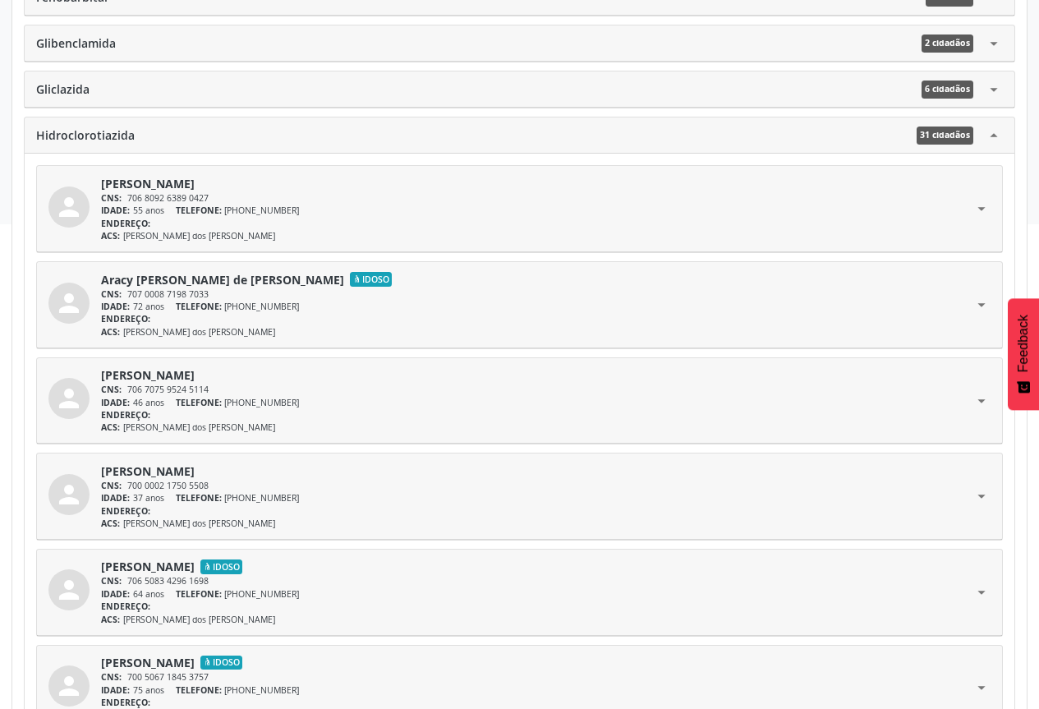
click at [997, 138] on icon "arrow_drop_up" at bounding box center [994, 136] width 18 height 18
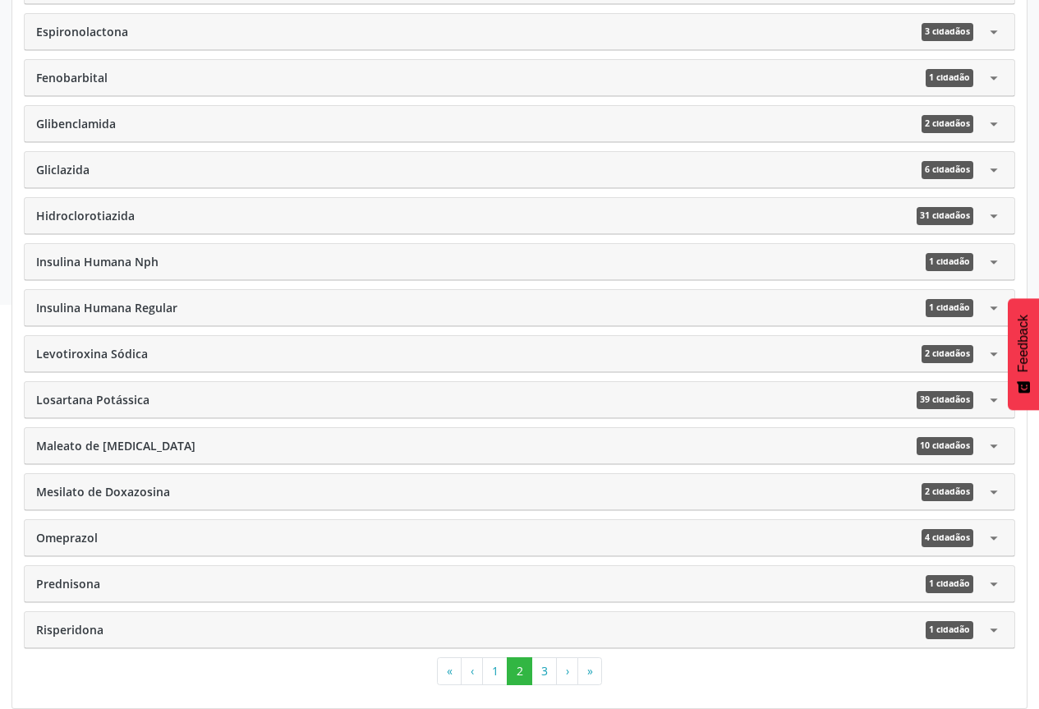
scroll to position [495, 0]
click at [987, 403] on icon "arrow_drop_down" at bounding box center [994, 400] width 18 height 18
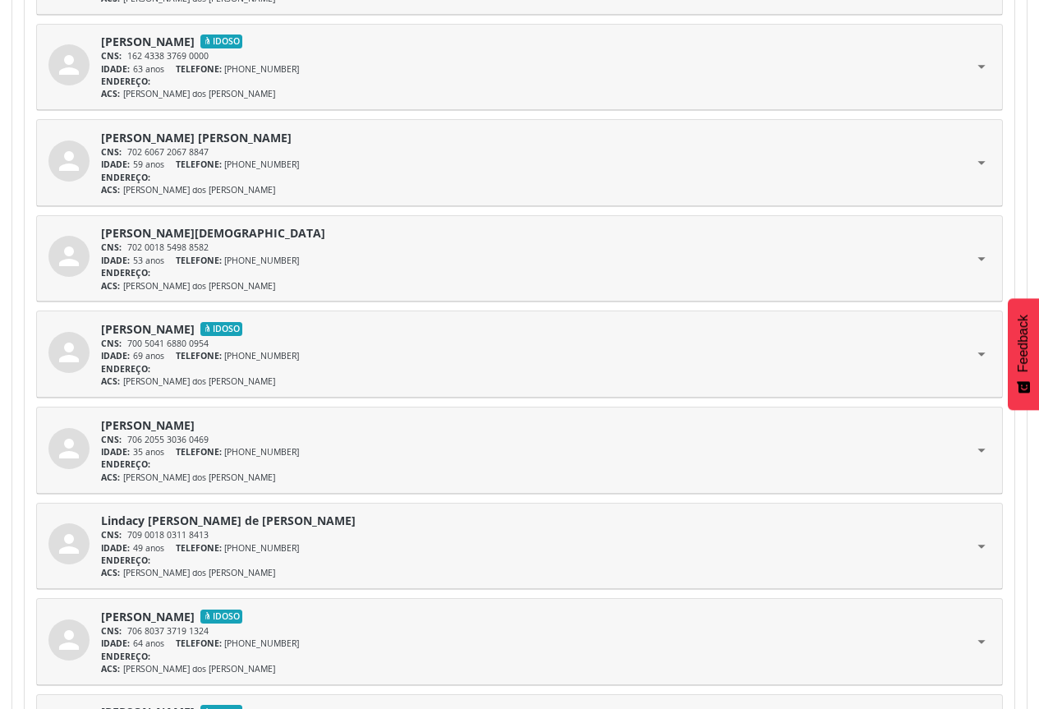
scroll to position [2218, 0]
